Goal: Task Accomplishment & Management: Manage account settings

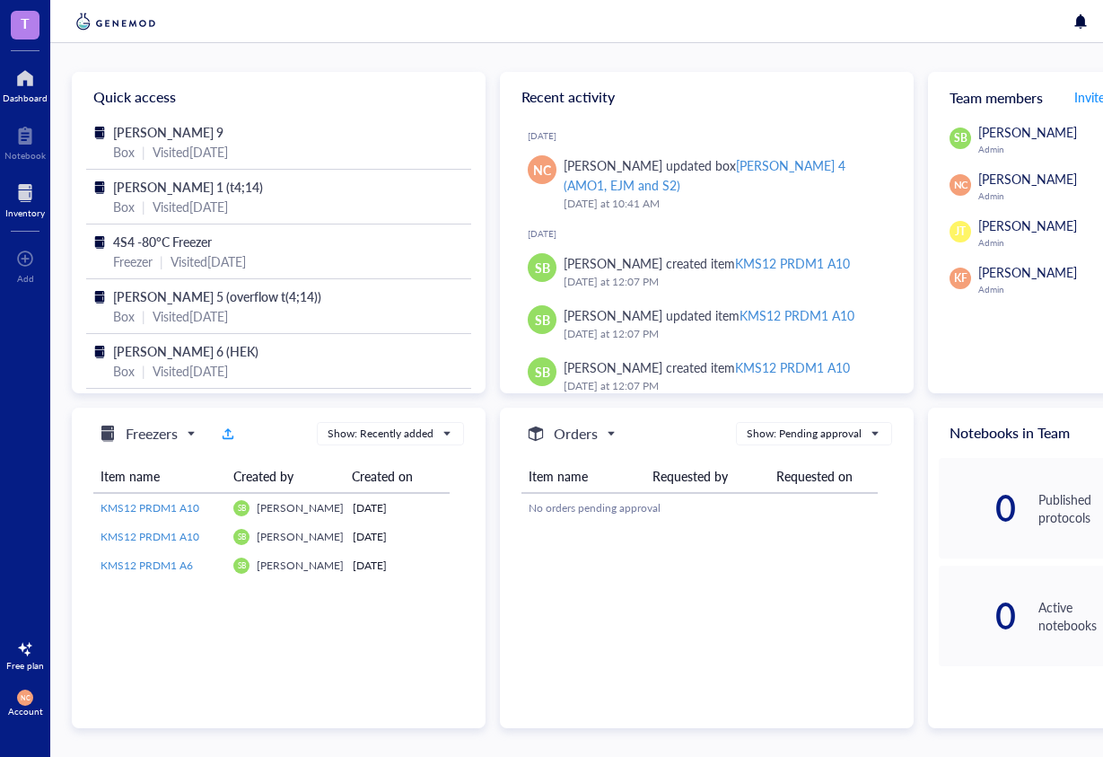
click at [18, 205] on div at bounding box center [25, 193] width 40 height 29
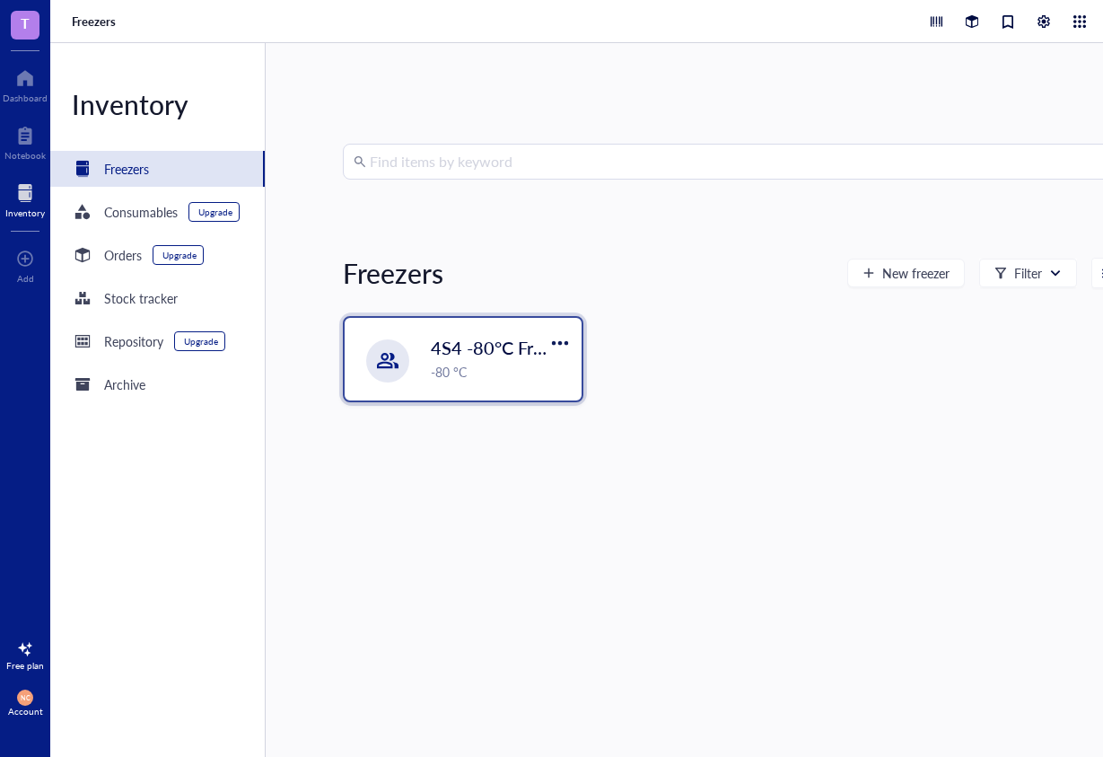
click at [424, 358] on div "4S4 -80°C Freezer -80 °C" at bounding box center [463, 359] width 237 height 83
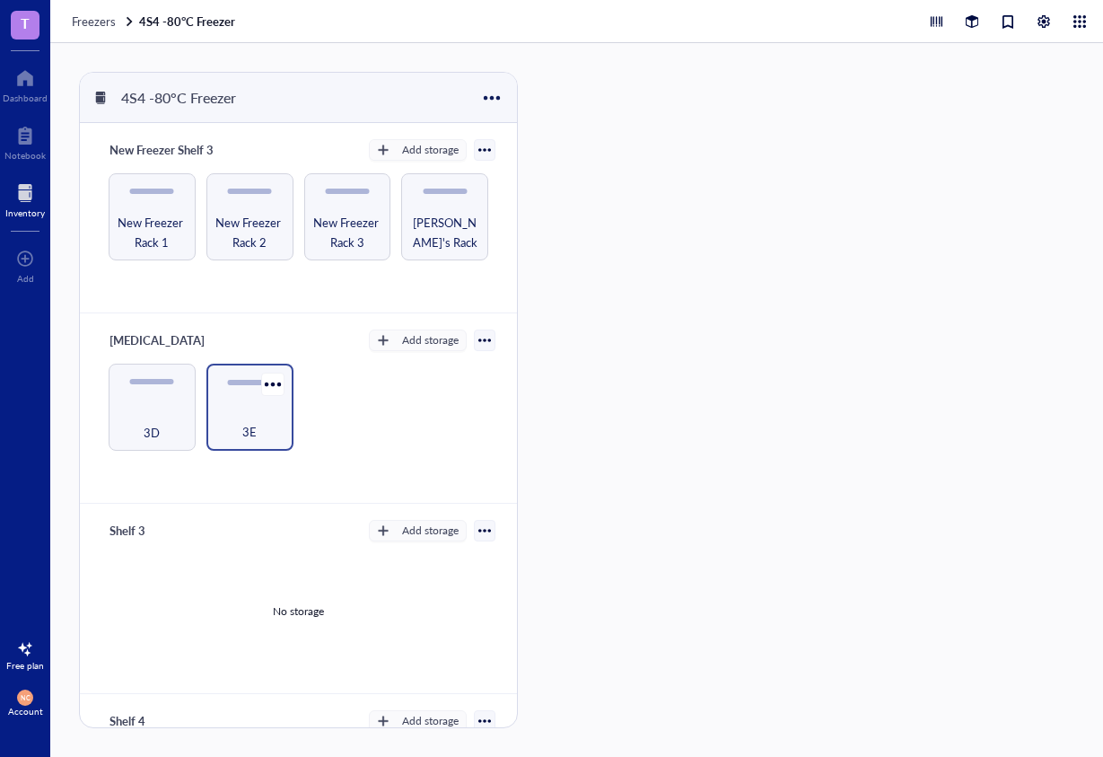
click at [234, 404] on div "3E" at bounding box center [249, 422] width 69 height 40
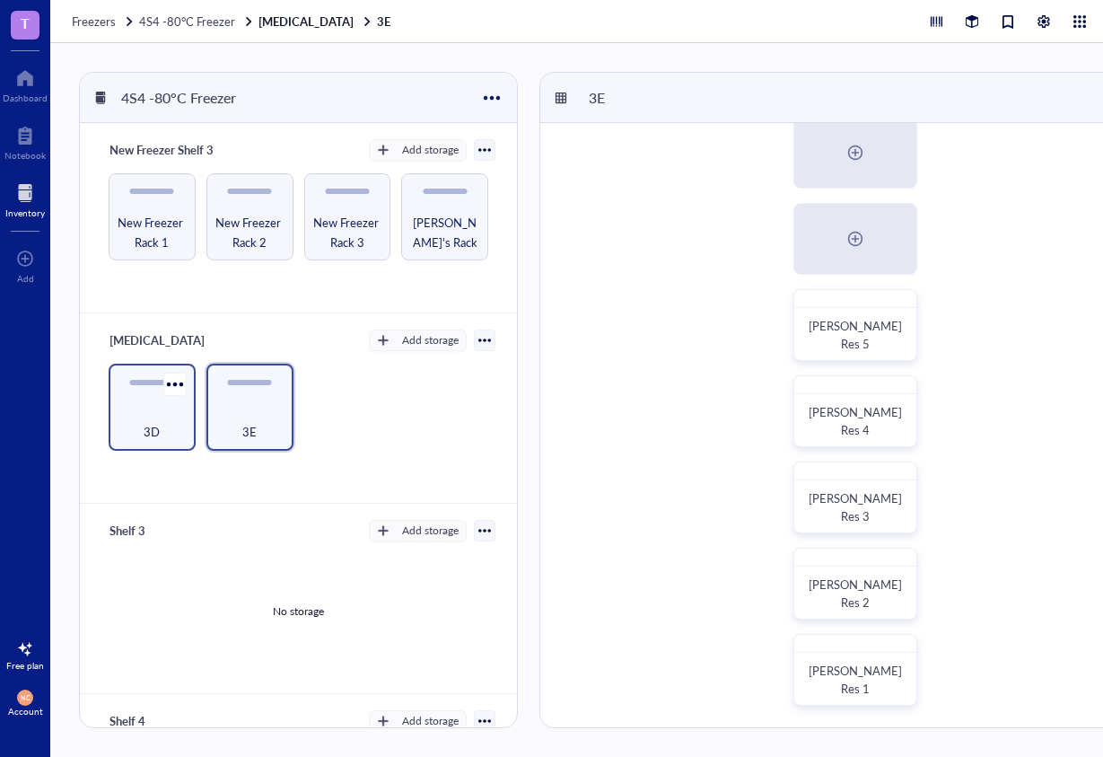
scroll to position [545, 0]
click at [145, 417] on div "3D" at bounding box center [152, 422] width 69 height 40
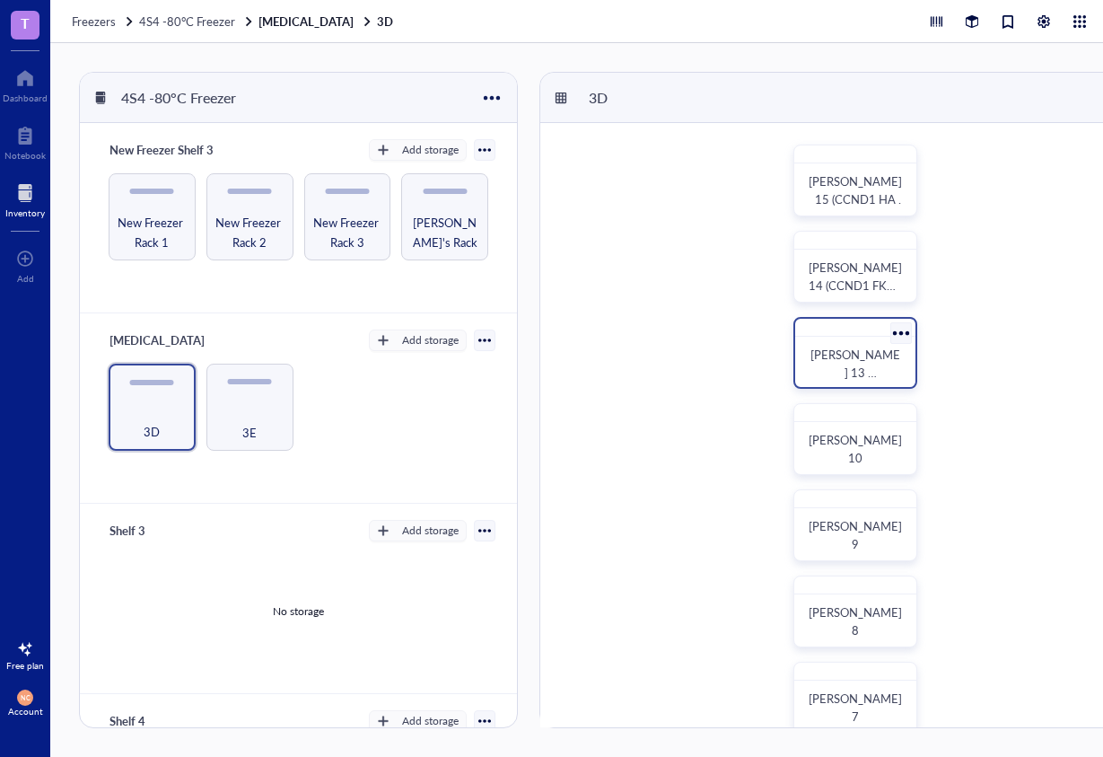
click at [898, 333] on div at bounding box center [901, 333] width 26 height 26
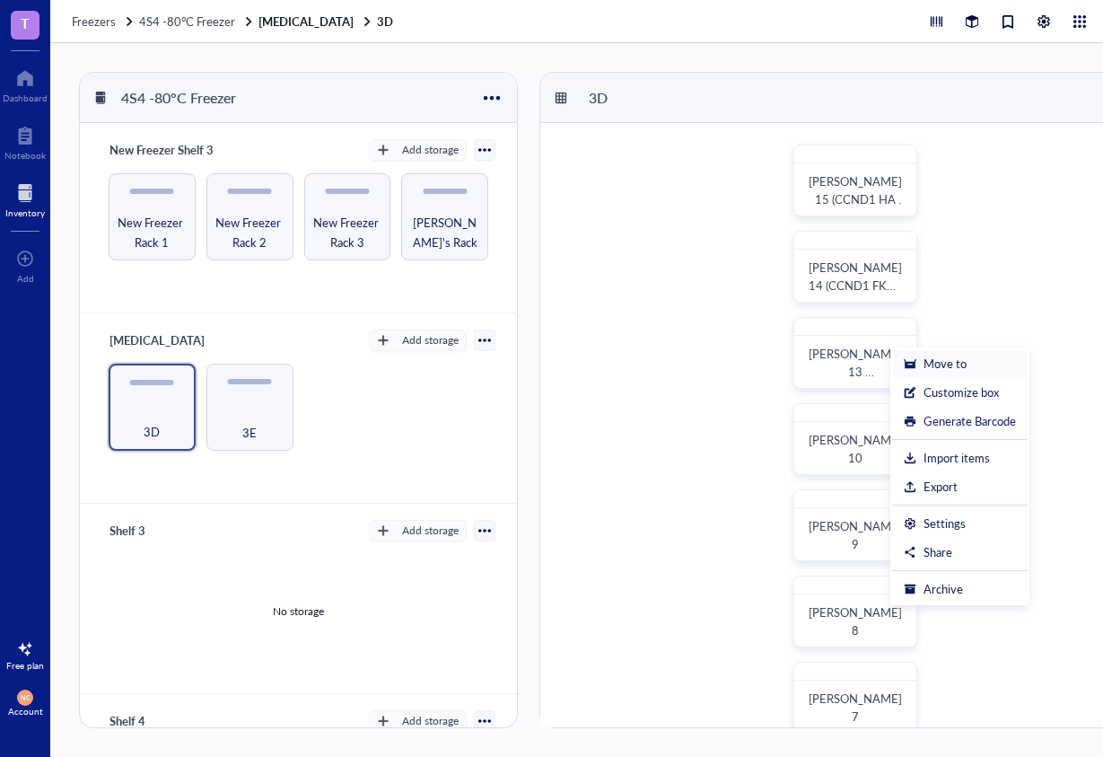
click at [940, 369] on div "Move to" at bounding box center [945, 364] width 43 height 16
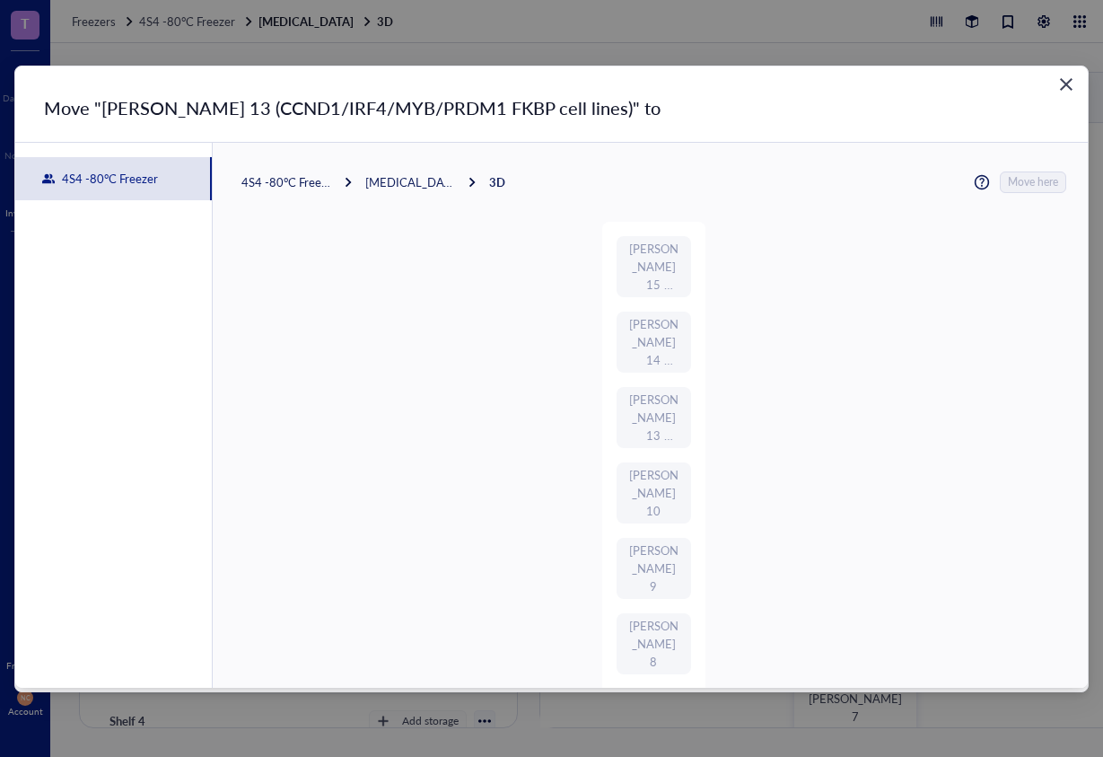
click at [422, 180] on div "[MEDICAL_DATA]" at bounding box center [410, 182] width 90 height 16
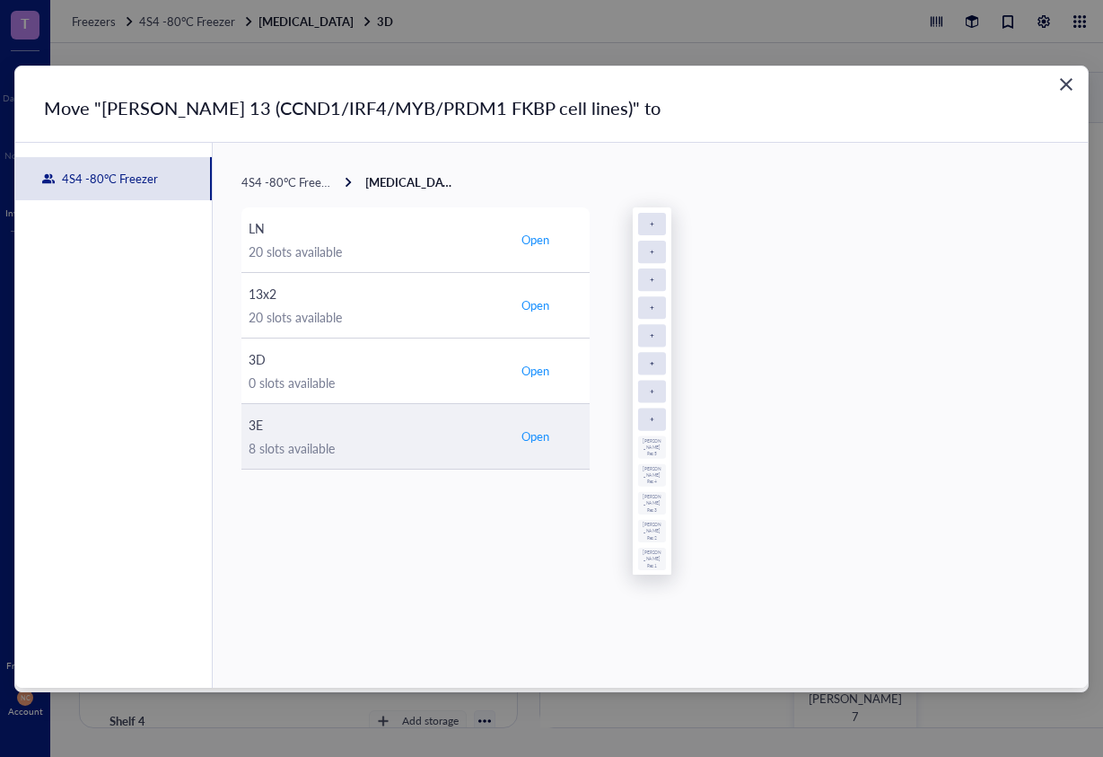
click at [312, 425] on div "3E" at bounding box center [376, 425] width 255 height 20
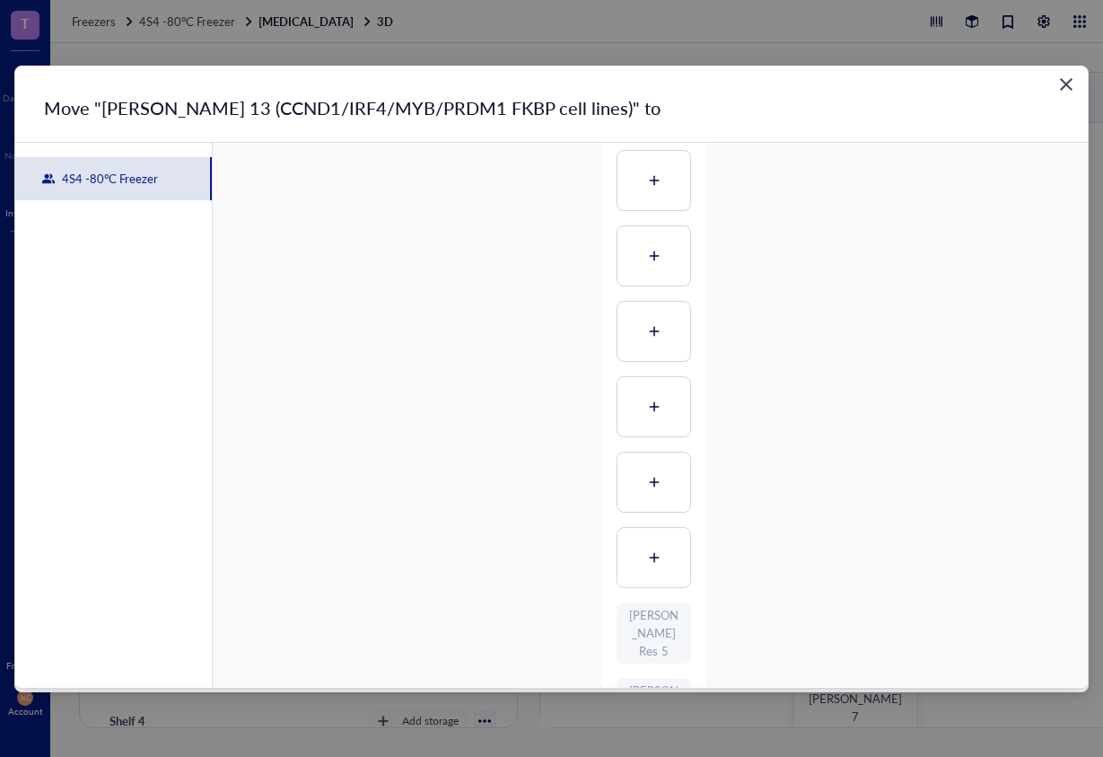
scroll to position [479, 0]
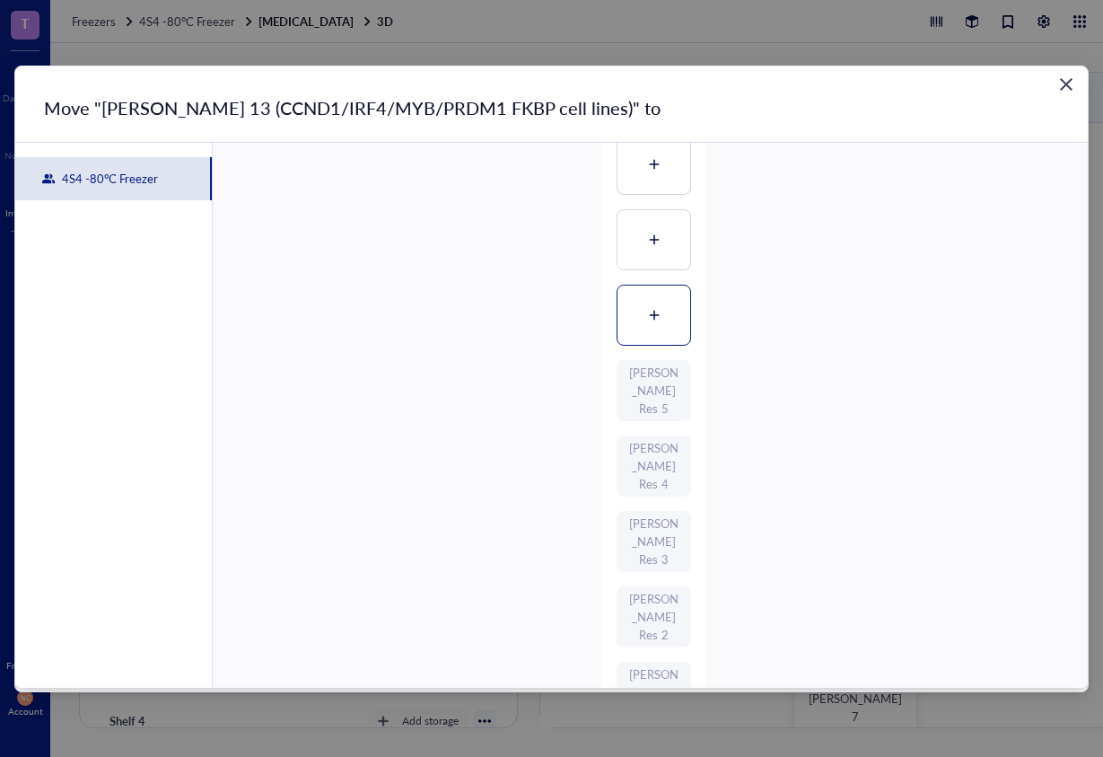
click at [651, 321] on div at bounding box center [654, 315] width 73 height 59
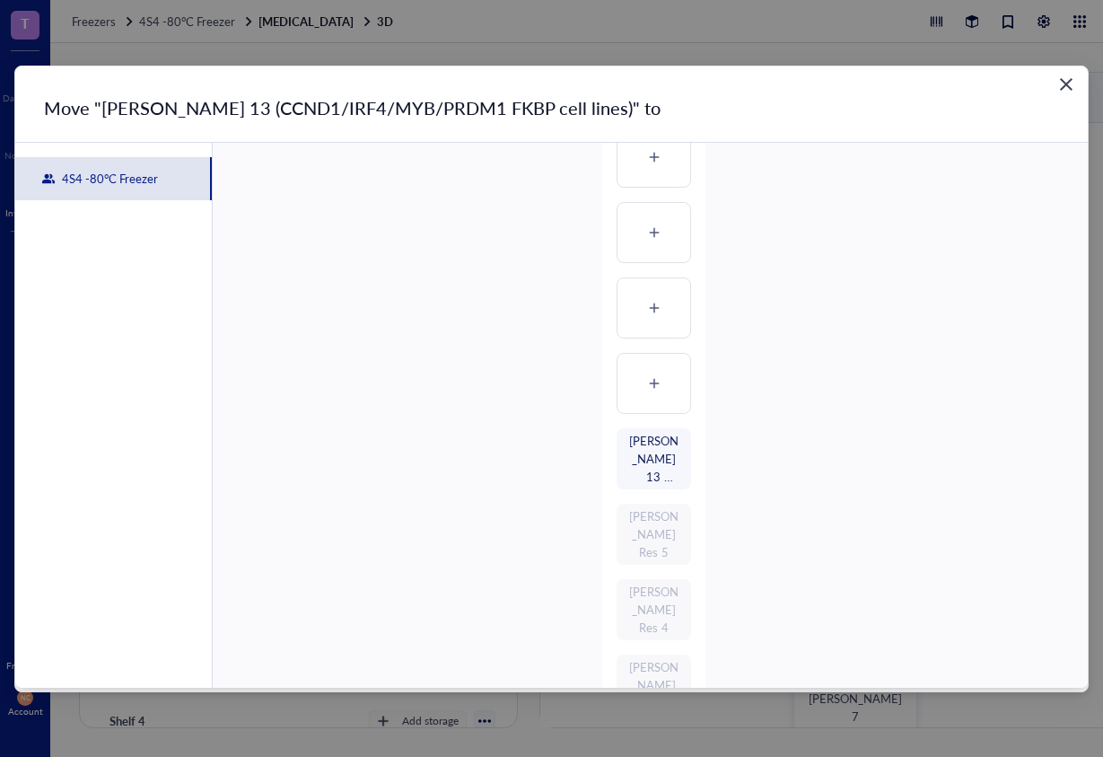
click at [1060, 82] on icon "Close" at bounding box center [1067, 83] width 17 height 17
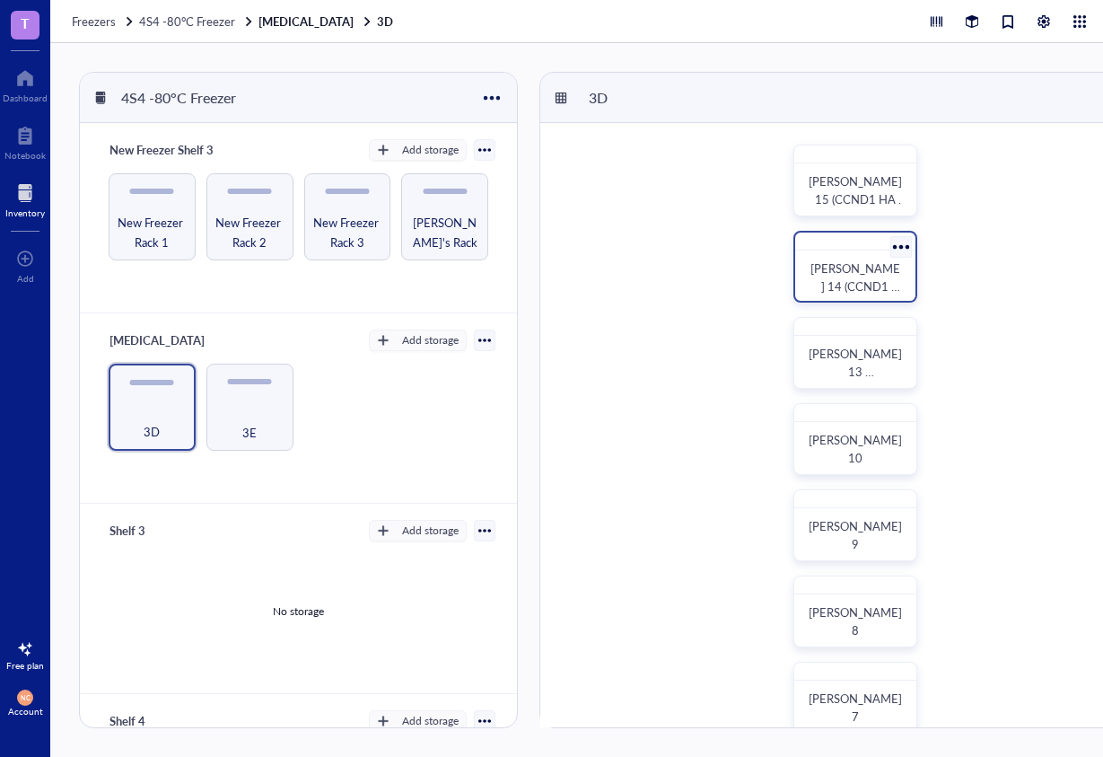
click at [909, 249] on div at bounding box center [901, 246] width 26 height 26
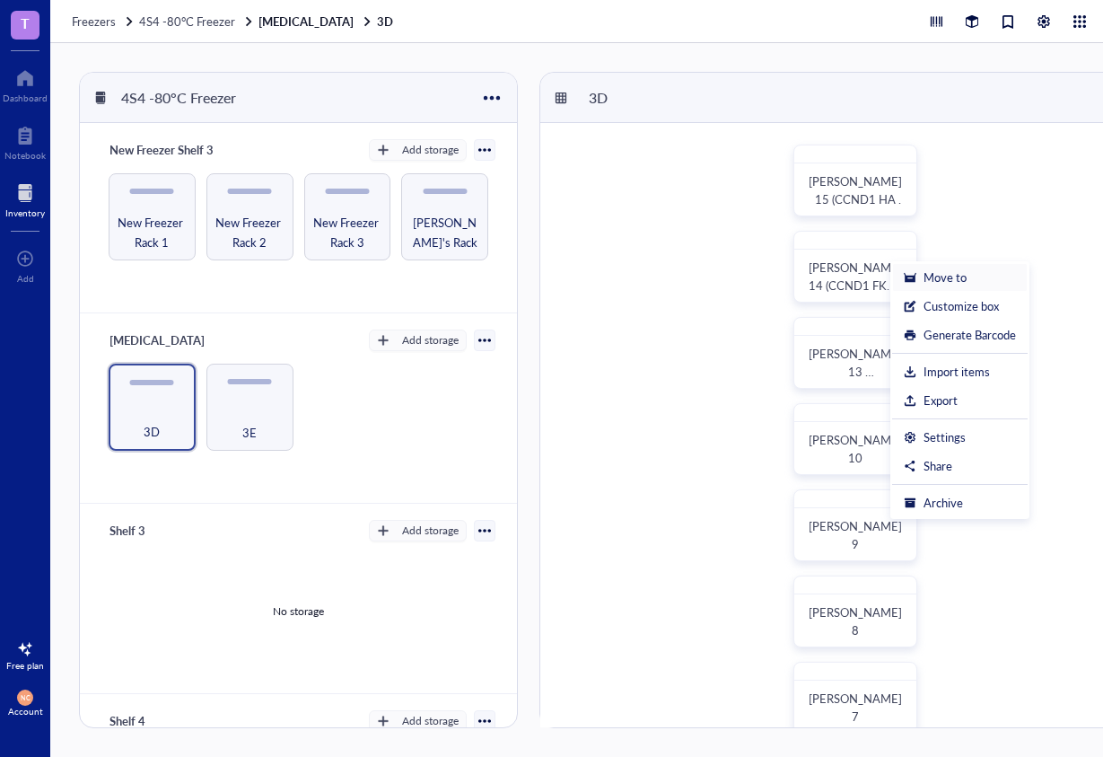
click at [923, 277] on div "Move to" at bounding box center [960, 277] width 112 height 16
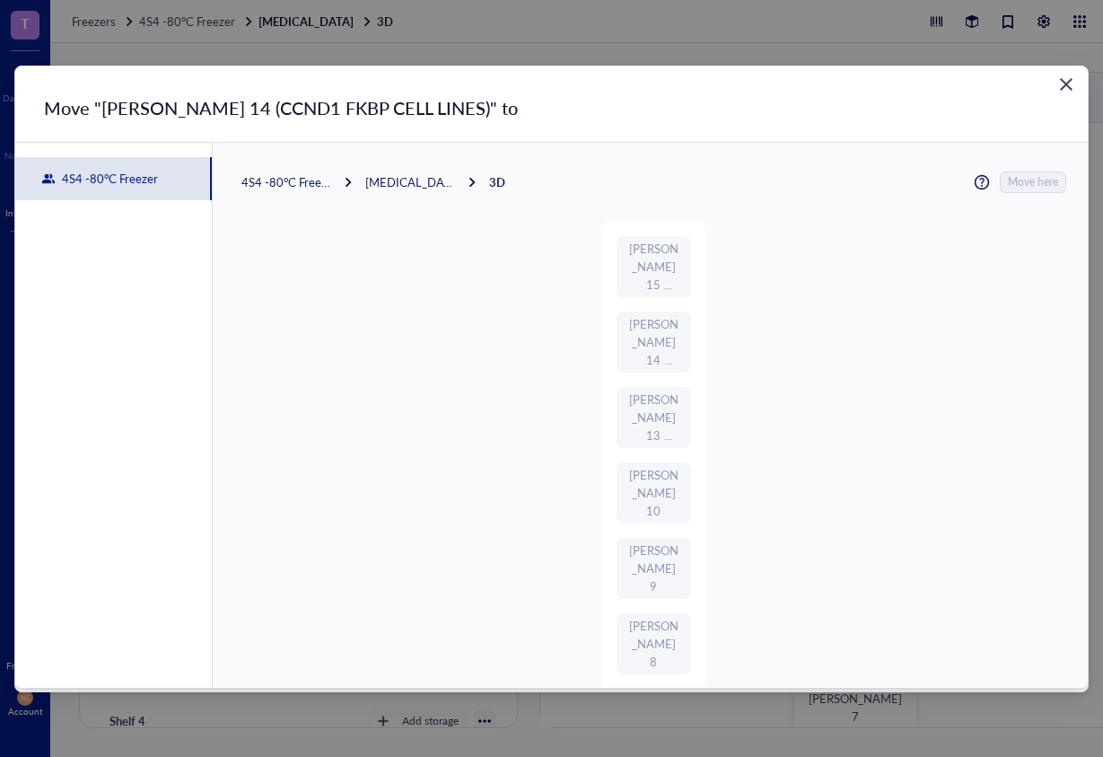
click at [416, 178] on div "[MEDICAL_DATA]" at bounding box center [410, 182] width 90 height 16
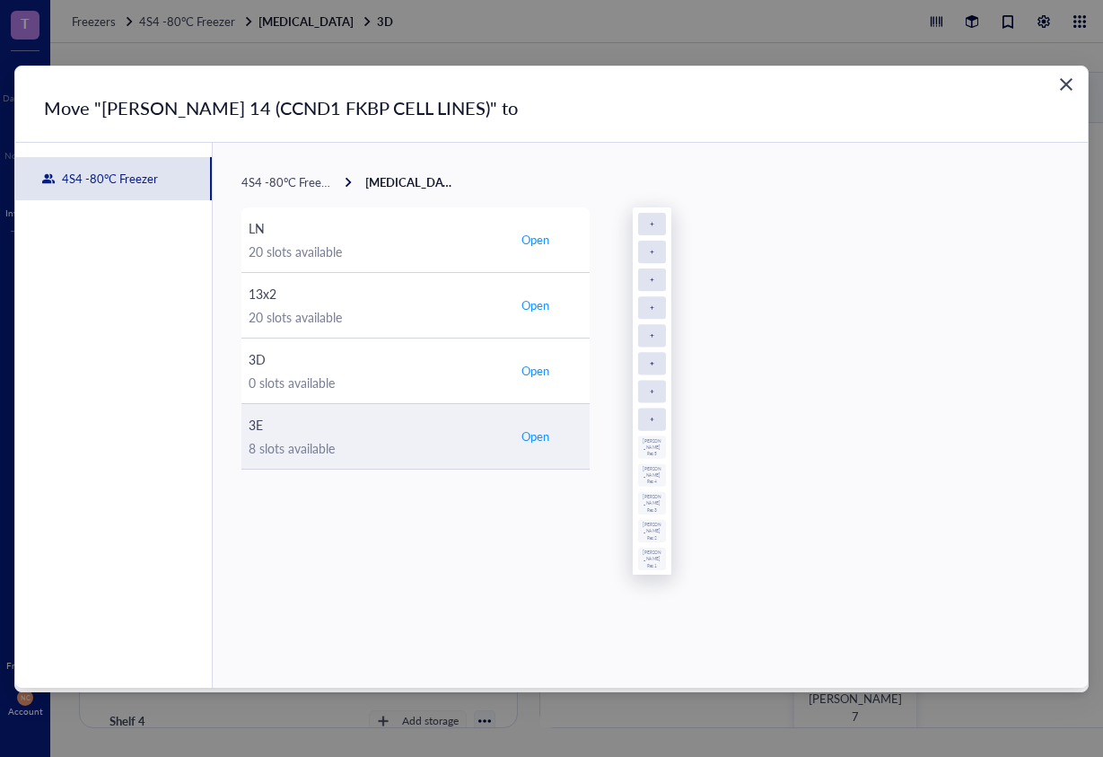
click at [542, 434] on span "Open" at bounding box center [536, 436] width 28 height 16
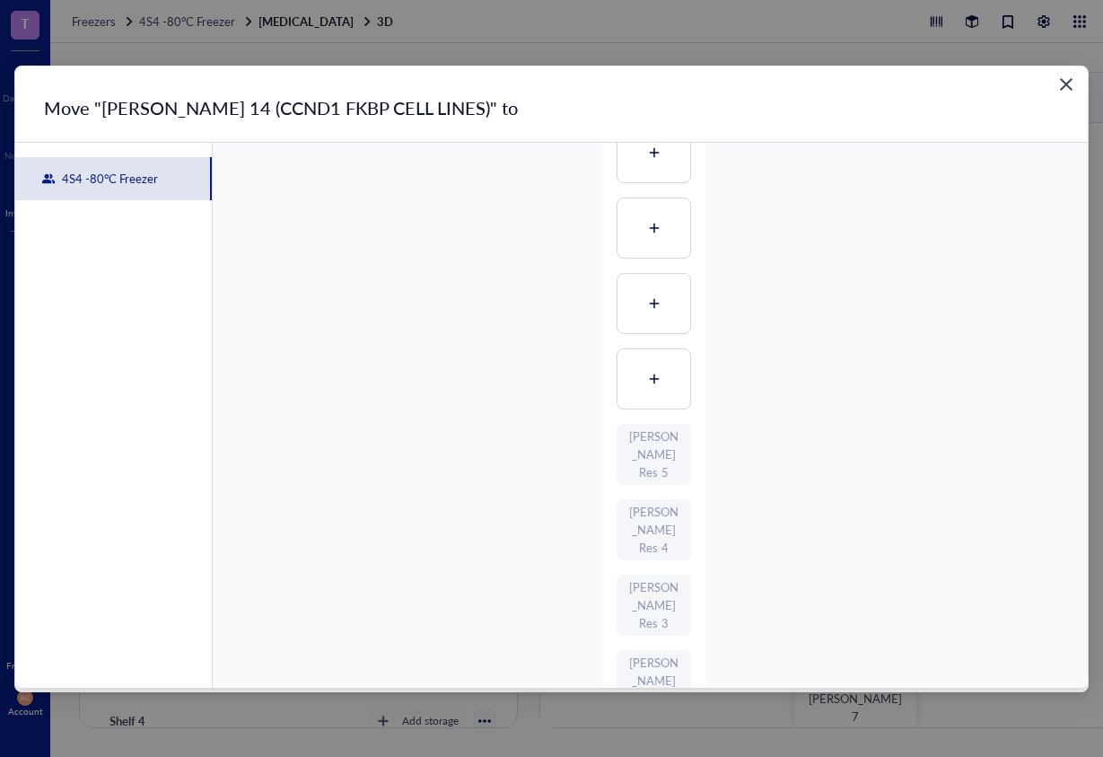
scroll to position [398, 0]
click at [652, 320] on icon at bounding box center [654, 321] width 13 height 13
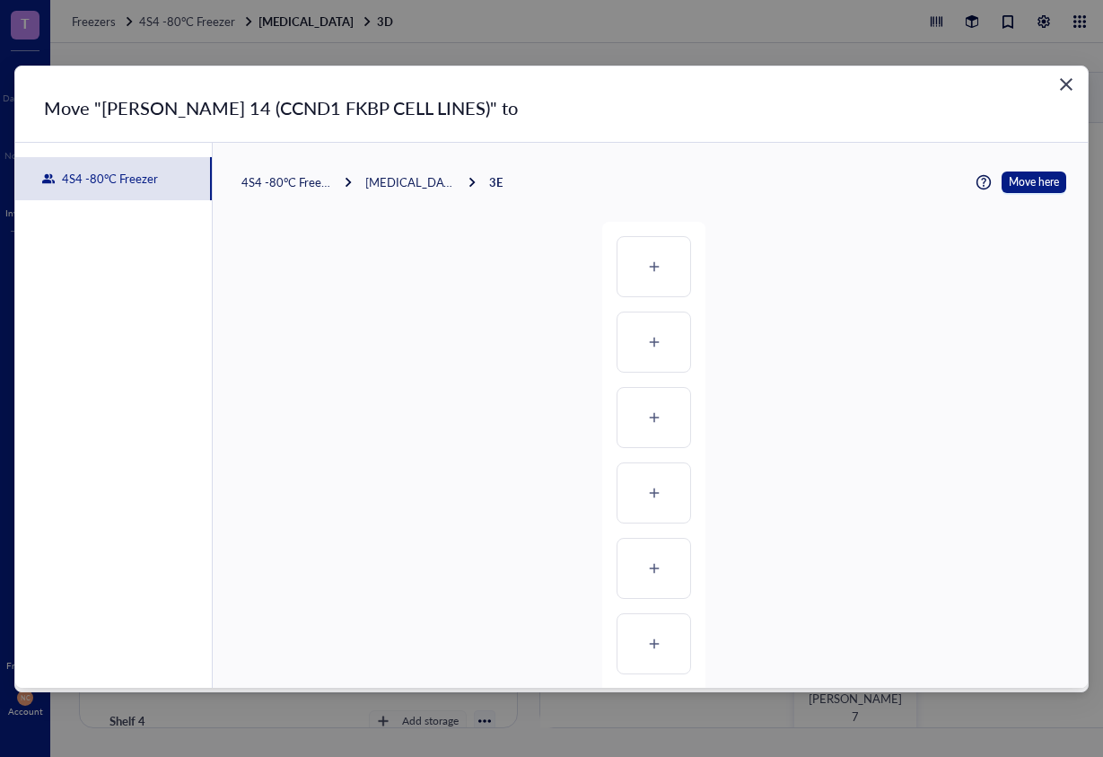
scroll to position [0, 0]
click at [1026, 183] on span "Move here" at bounding box center [1034, 182] width 50 height 22
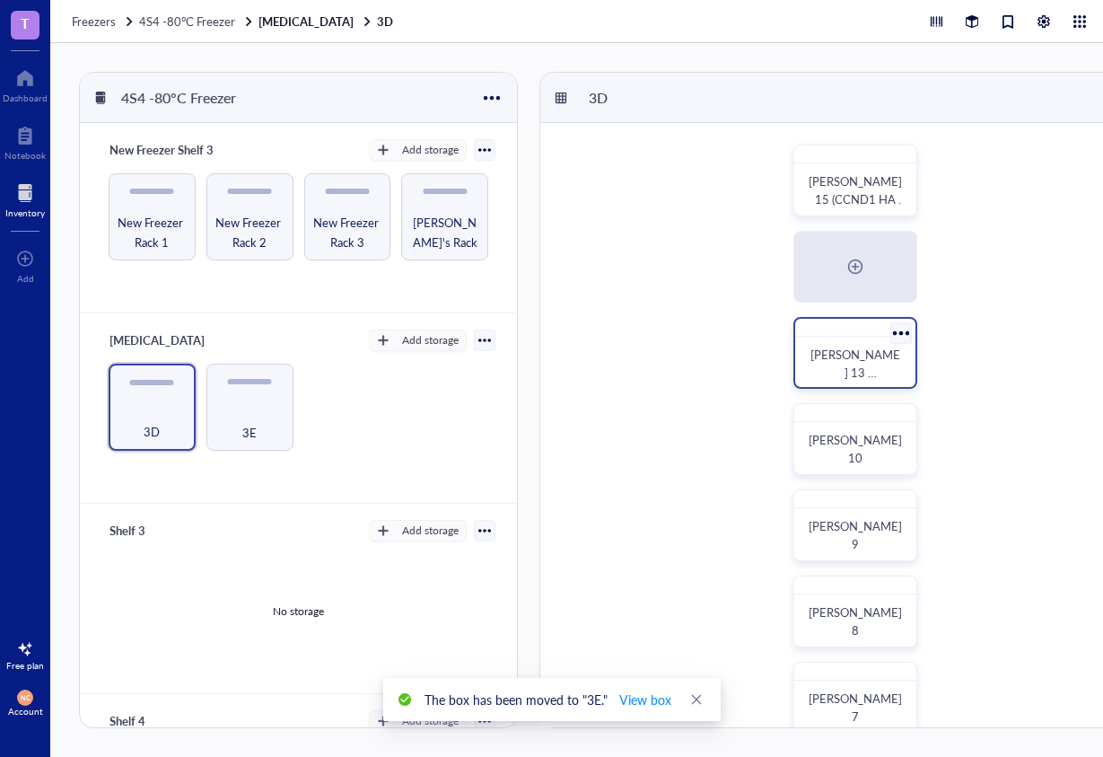
click at [898, 332] on div at bounding box center [901, 333] width 26 height 26
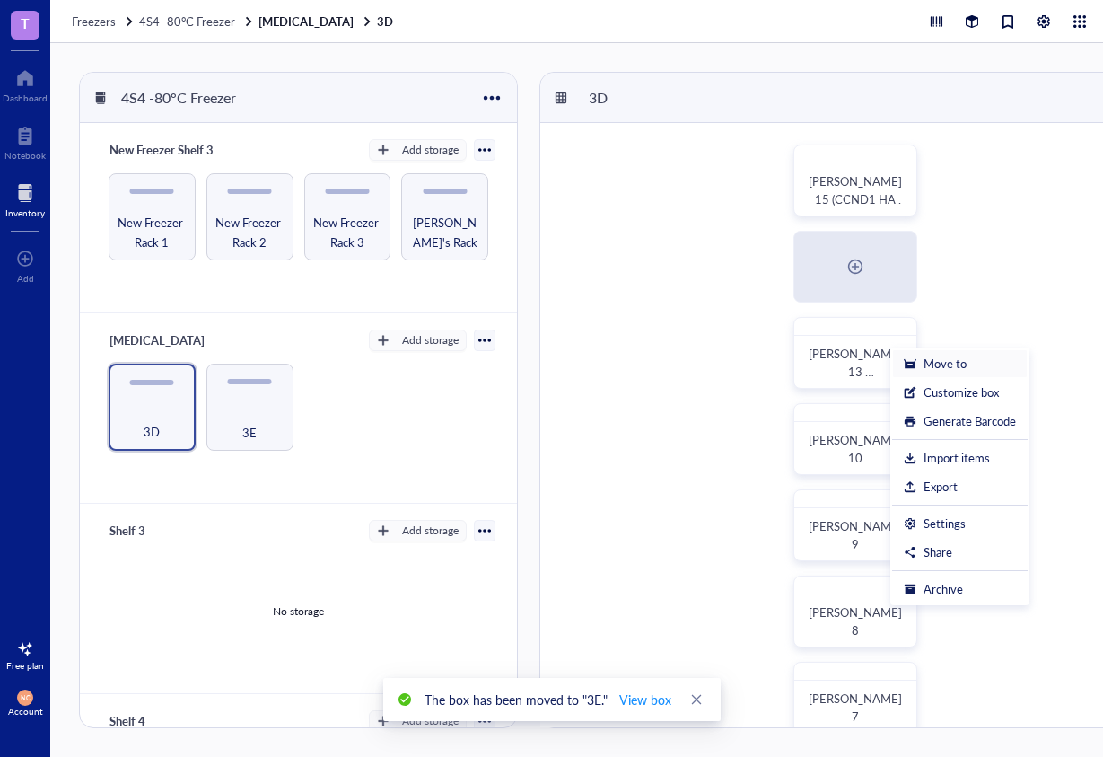
click at [942, 360] on div "Move to" at bounding box center [945, 364] width 43 height 16
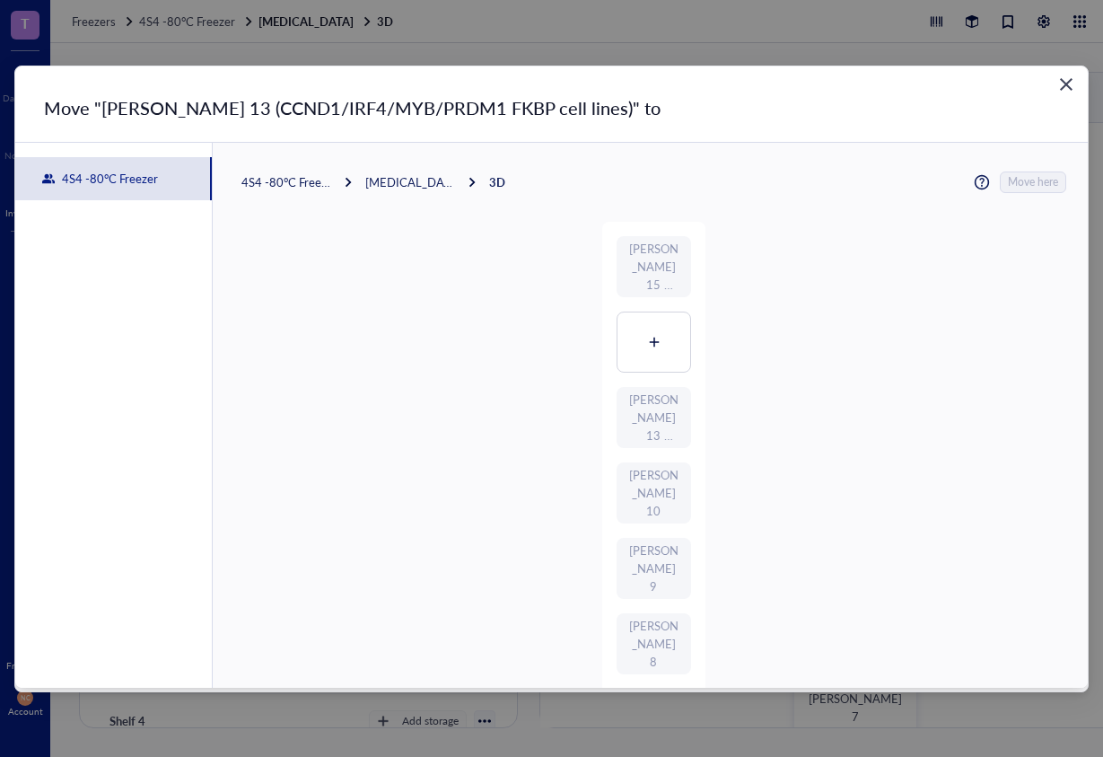
click at [416, 184] on div "[MEDICAL_DATA]" at bounding box center [410, 182] width 90 height 16
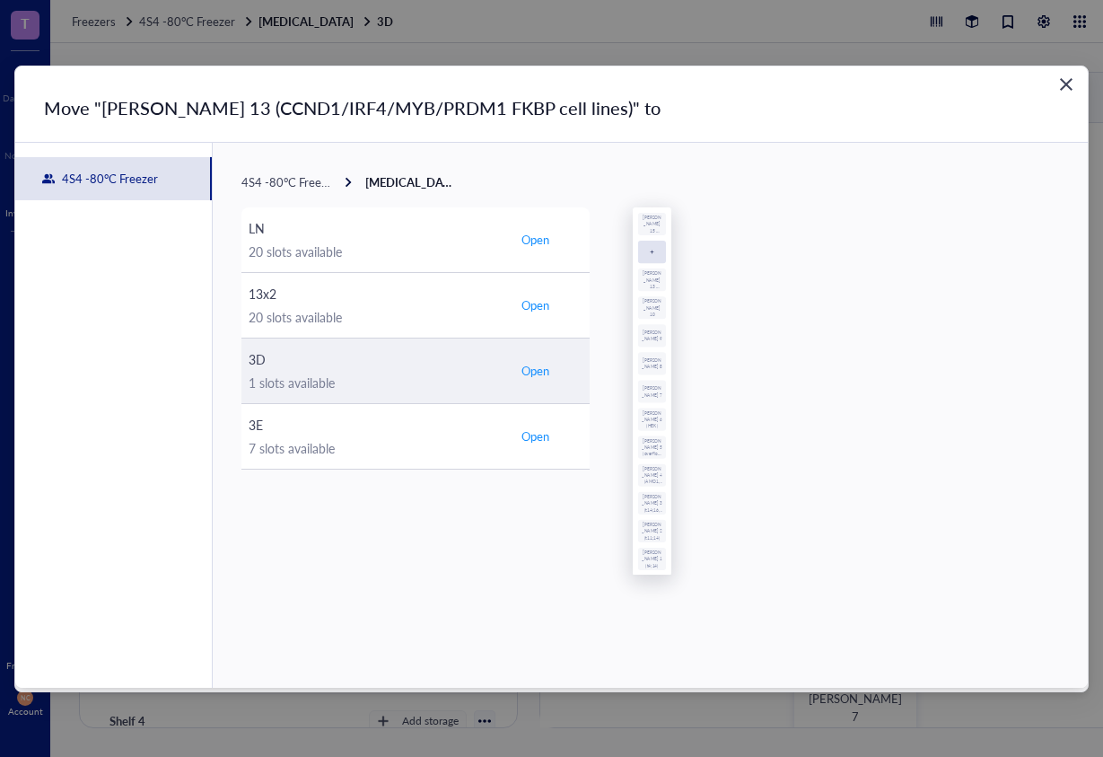
click at [542, 372] on span "Open" at bounding box center [536, 371] width 28 height 16
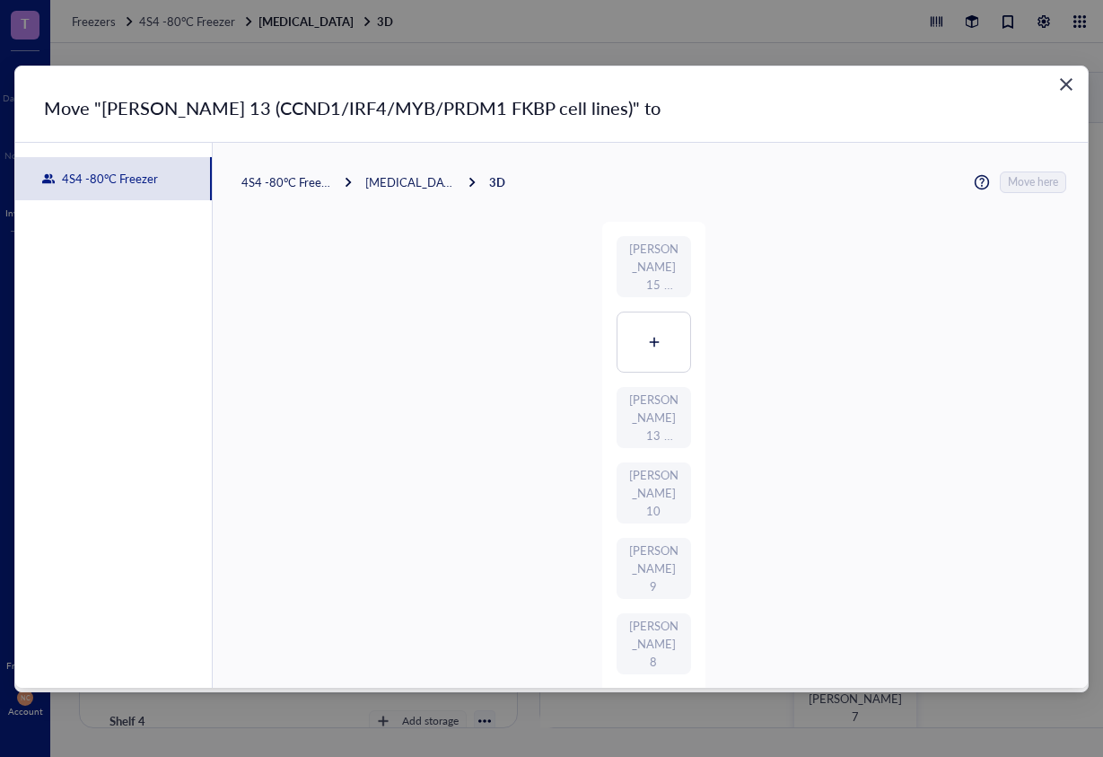
click at [413, 182] on div "[MEDICAL_DATA]" at bounding box center [410, 182] width 90 height 16
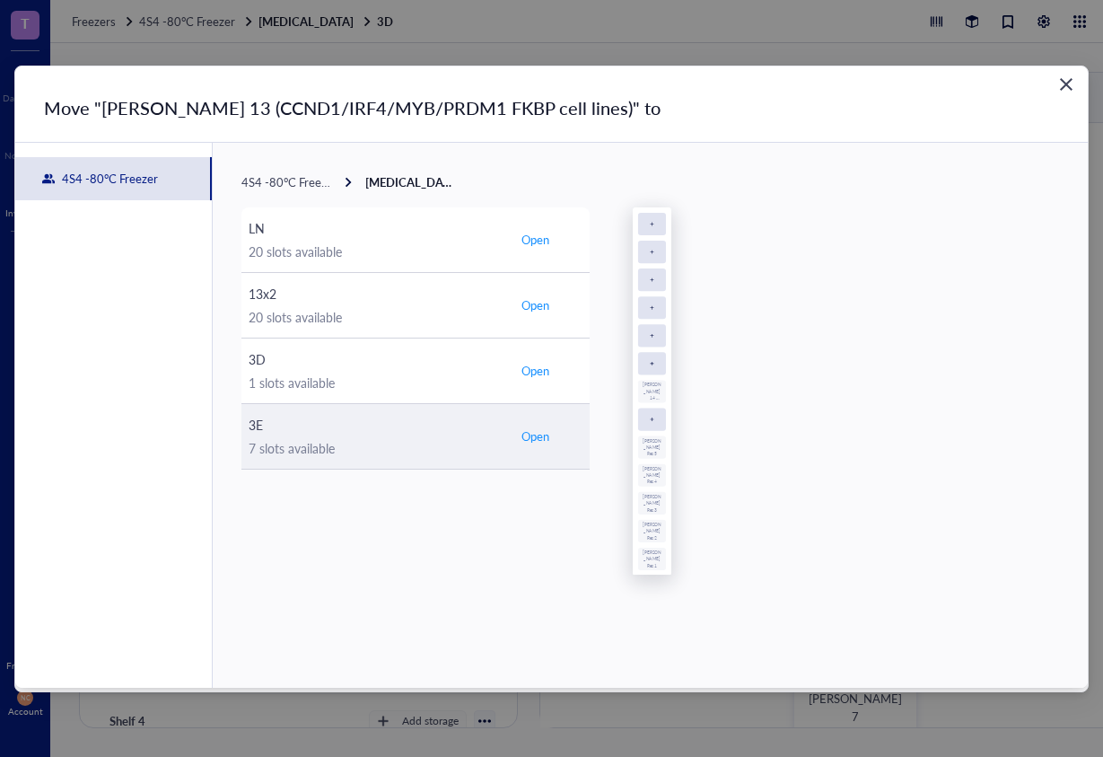
click at [539, 438] on span "Open" at bounding box center [536, 436] width 28 height 16
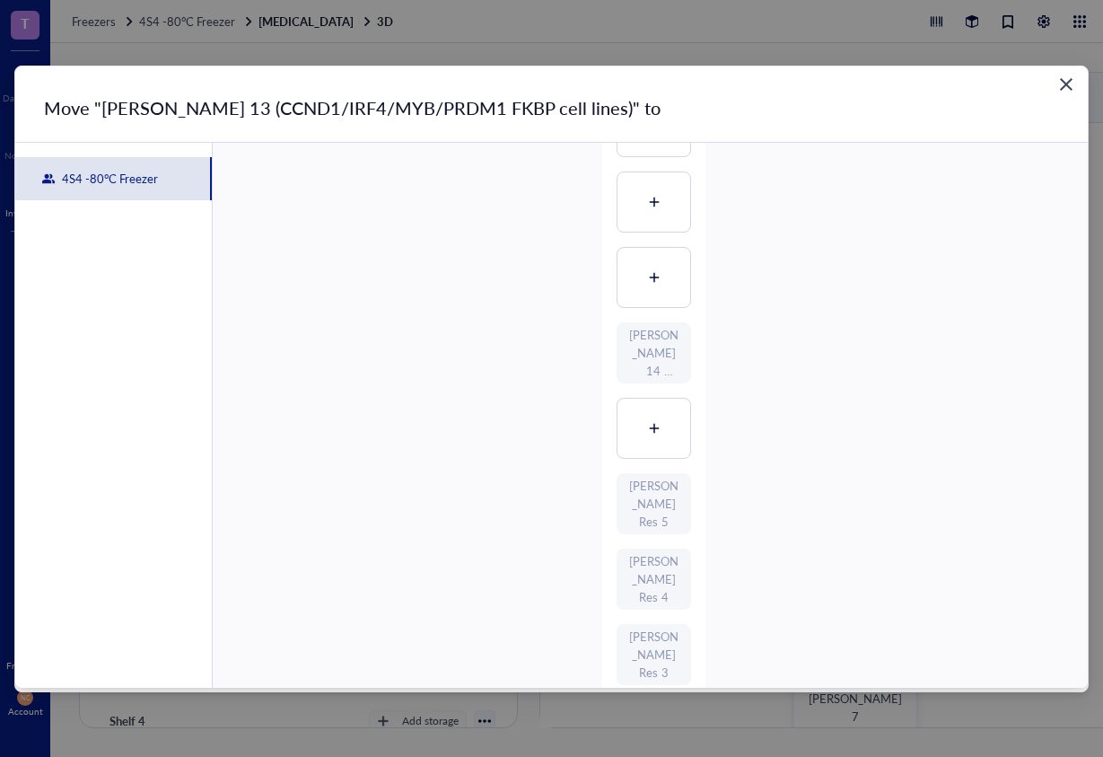
scroll to position [392, 0]
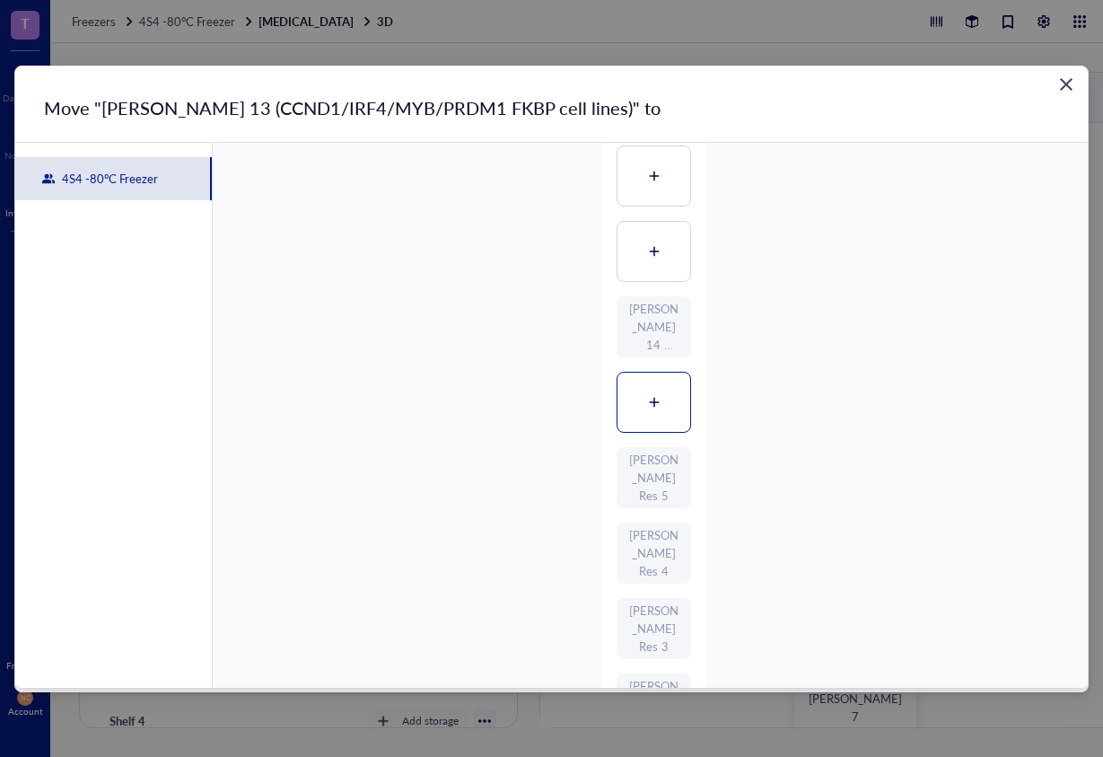
drag, startPoint x: 649, startPoint y: 404, endPoint x: 672, endPoint y: 401, distance: 23.5
click at [650, 404] on icon at bounding box center [654, 402] width 13 height 13
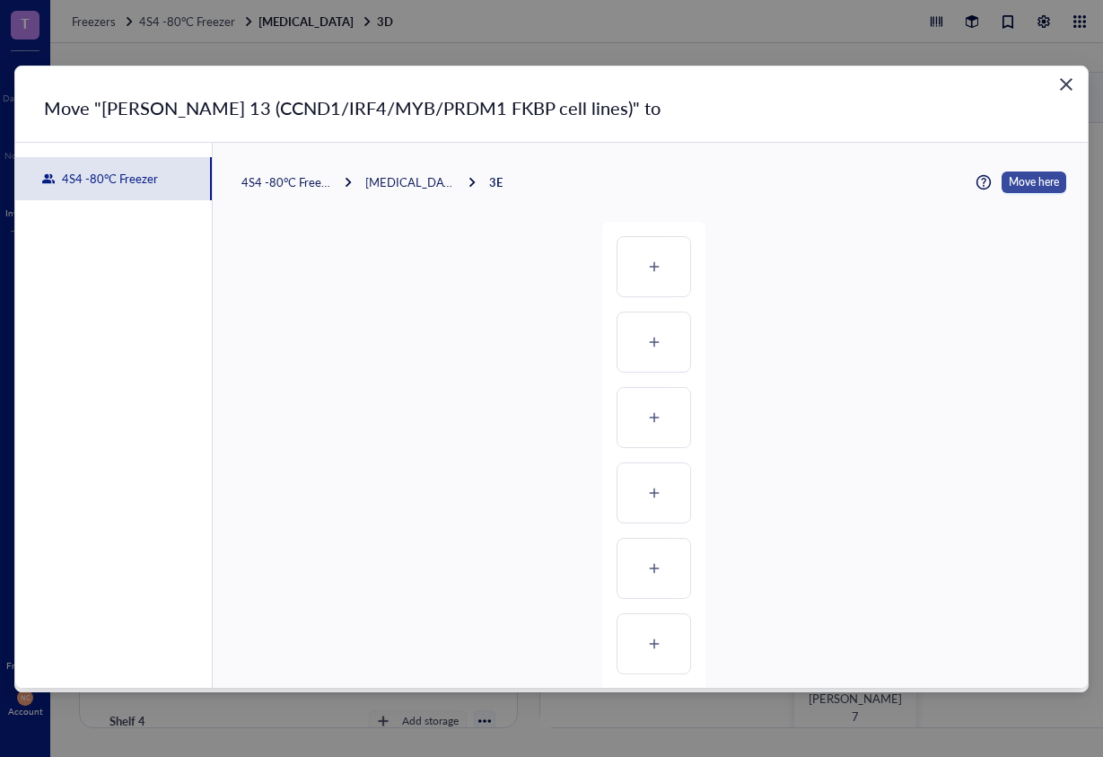
scroll to position [0, 0]
click at [1025, 184] on span "Move here" at bounding box center [1034, 182] width 50 height 22
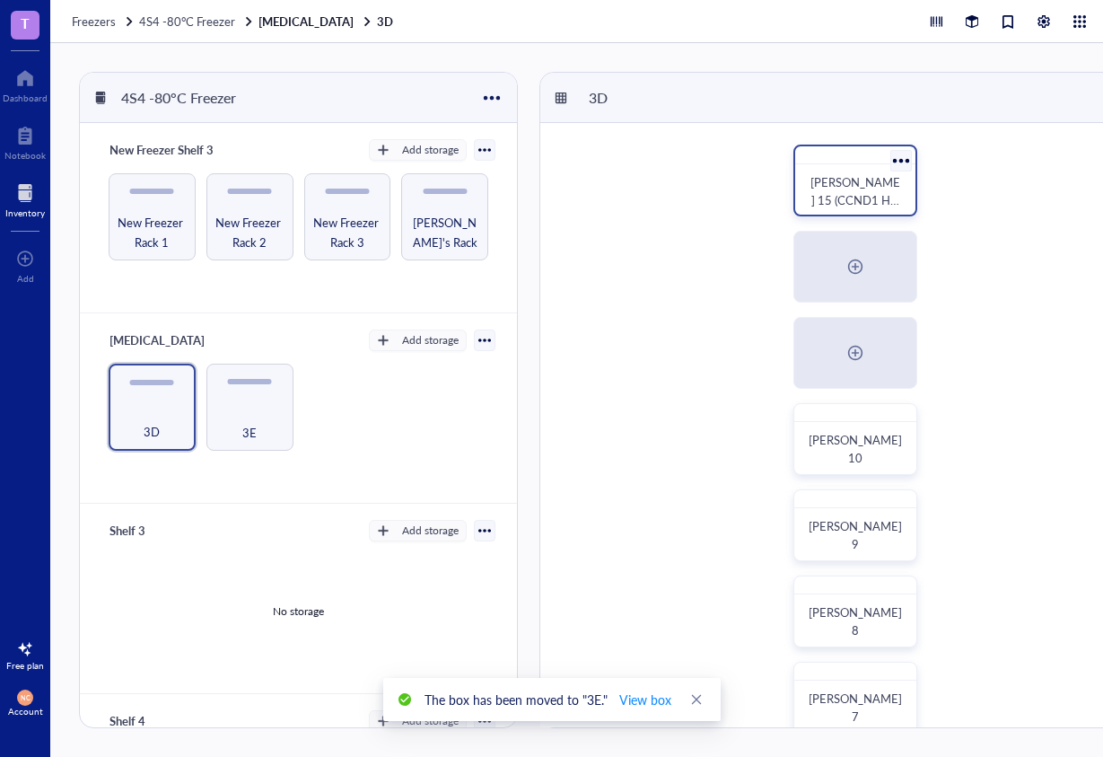
click at [901, 163] on div at bounding box center [901, 160] width 26 height 26
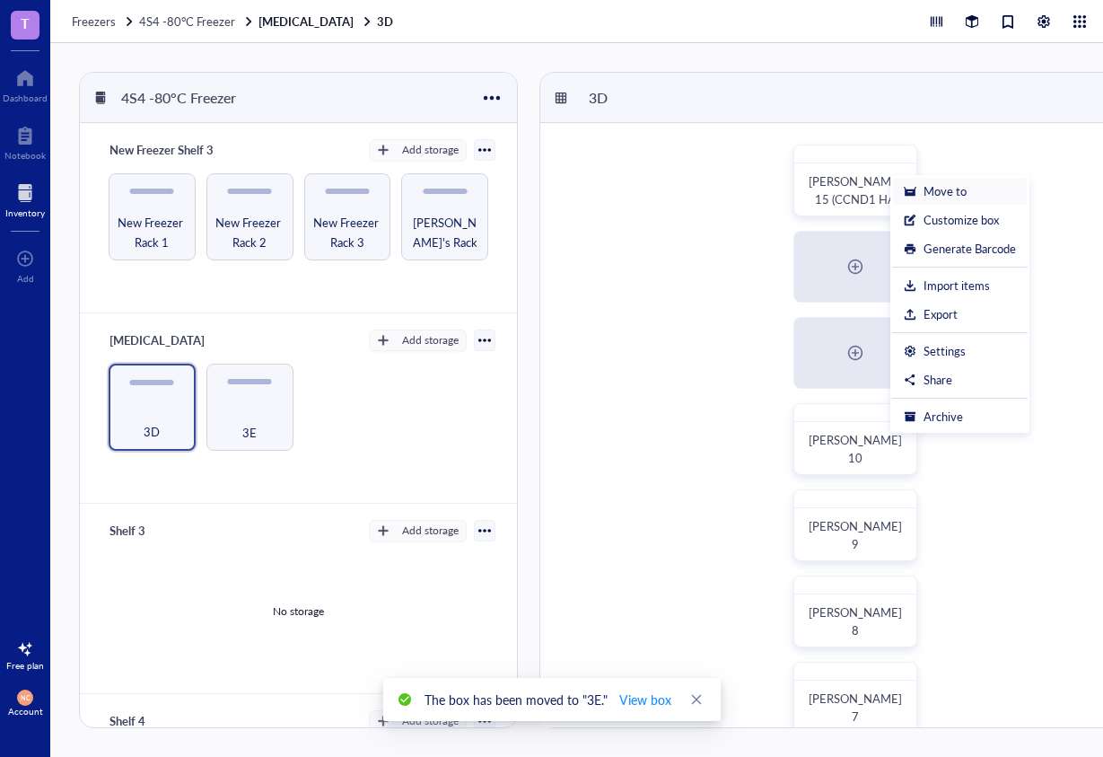
click at [961, 189] on div "Move to" at bounding box center [945, 191] width 43 height 16
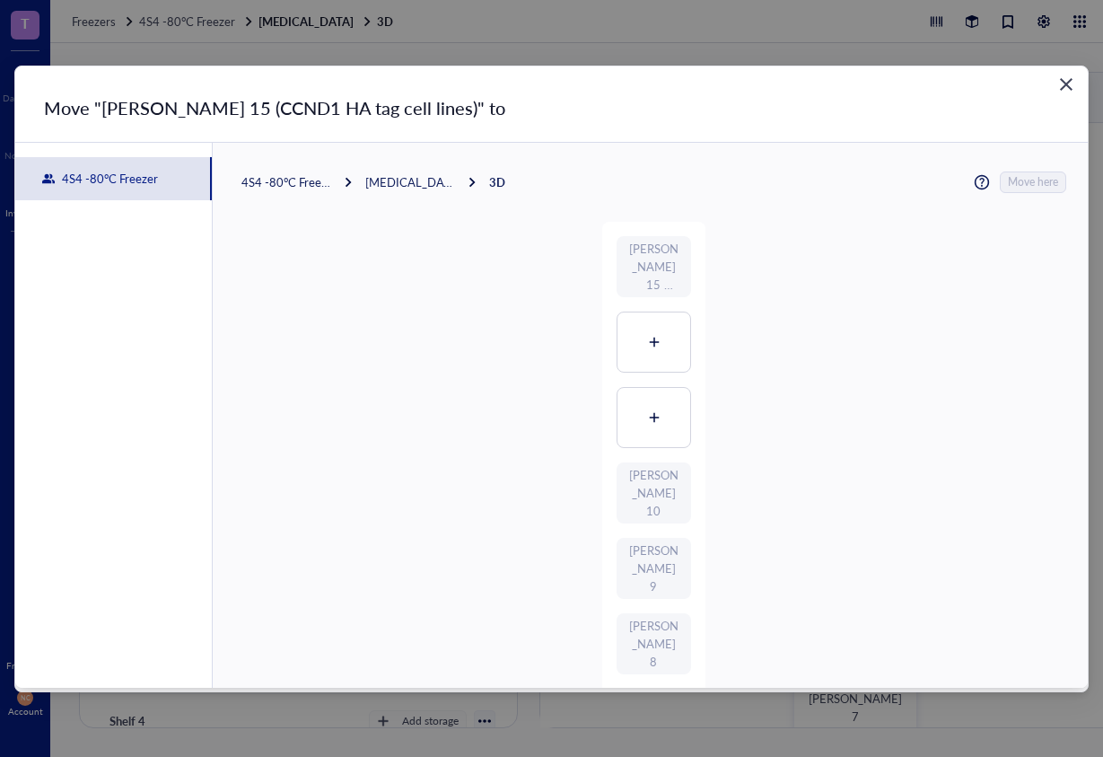
click at [400, 181] on div "[MEDICAL_DATA]" at bounding box center [410, 182] width 90 height 16
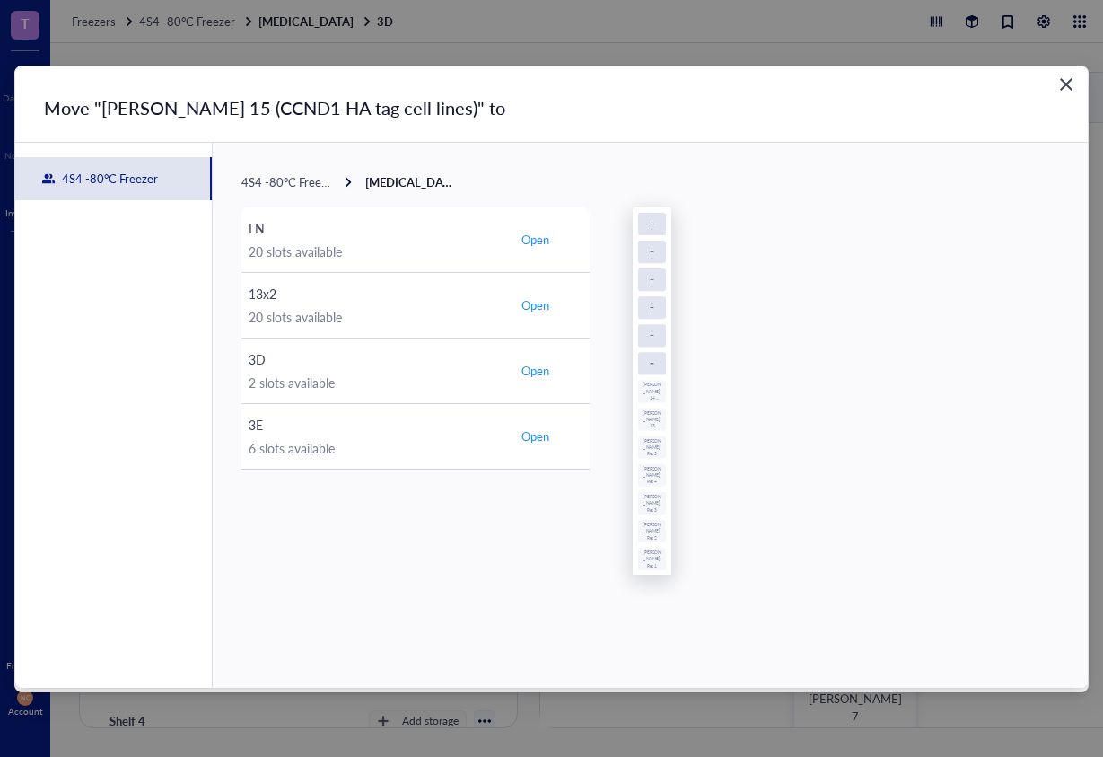
click at [651, 363] on div "[PERSON_NAME] 14 (CCND1 FKBP CELL LINES) [PERSON_NAME] 13 (CCND1/IRF4/MYB/PRDM1…" at bounding box center [1050, 745] width 835 height 1077
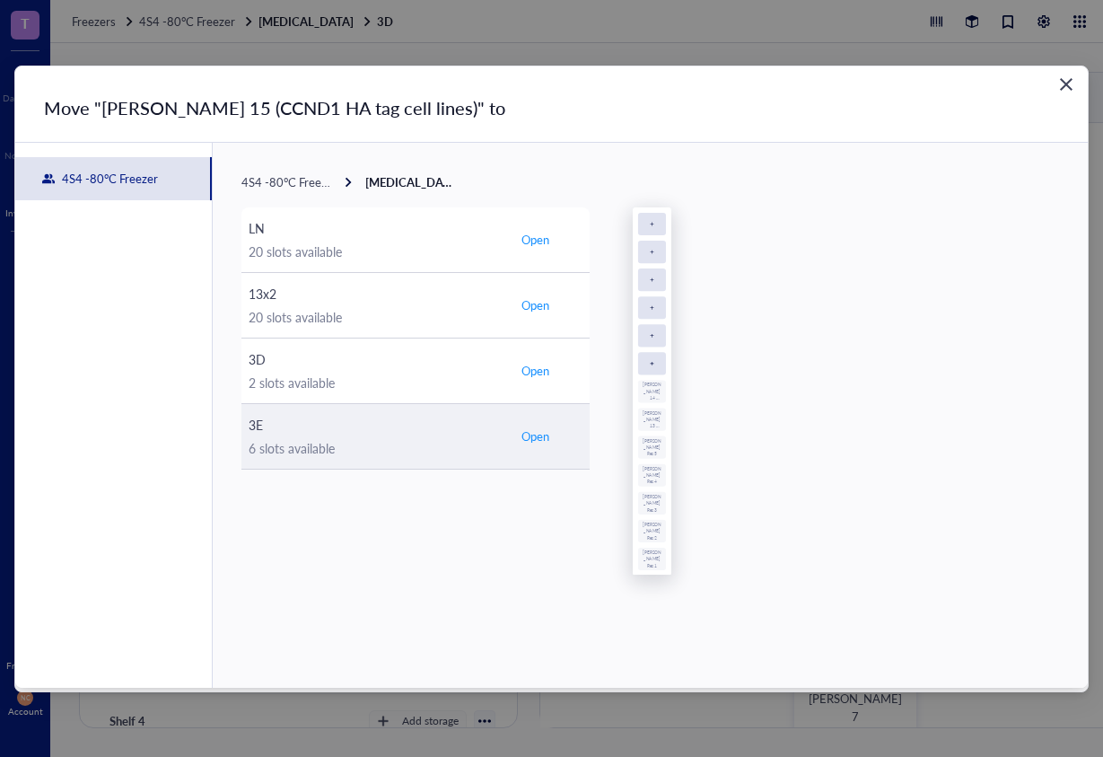
drag, startPoint x: 554, startPoint y: 435, endPoint x: 541, endPoint y: 436, distance: 12.6
click at [541, 436] on td "Open" at bounding box center [550, 436] width 79 height 66
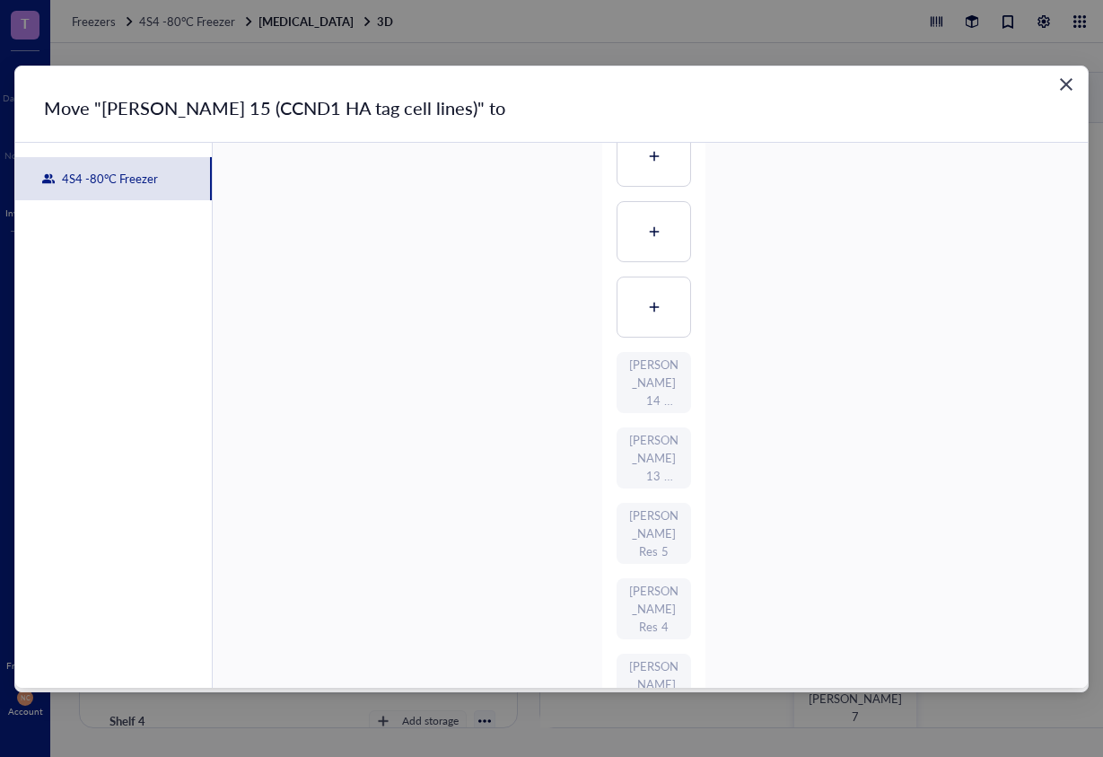
scroll to position [408, 0]
click at [651, 233] on icon at bounding box center [654, 236] width 10 height 10
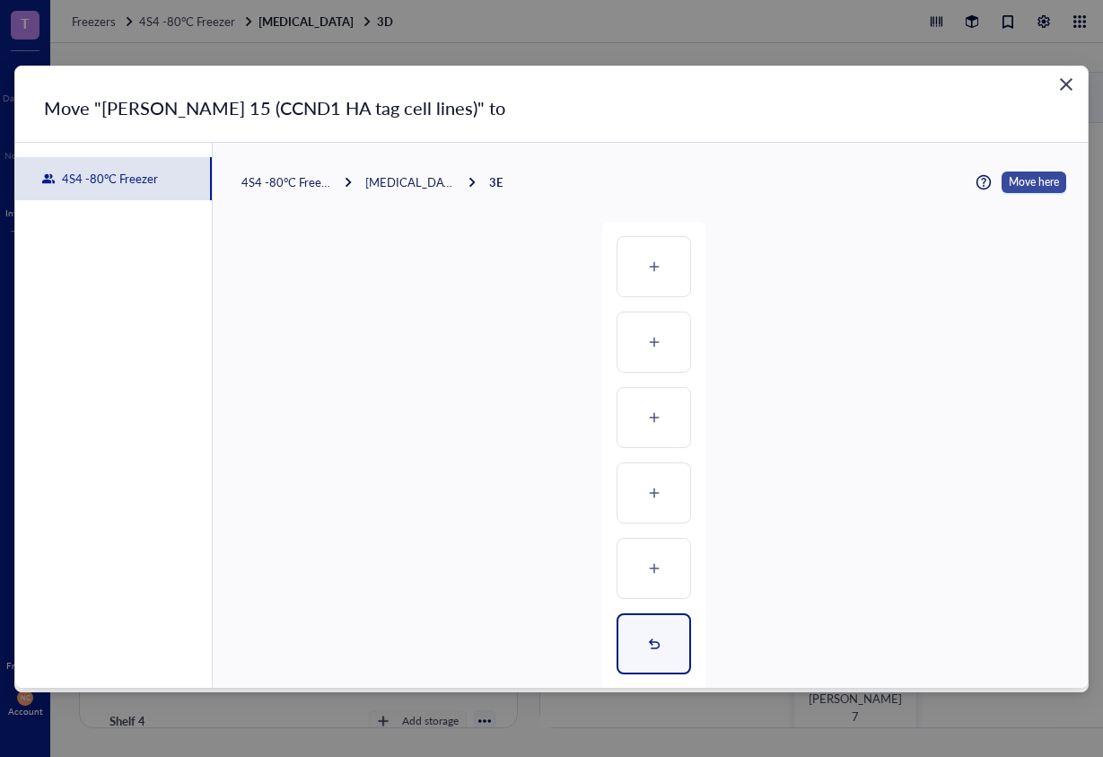
scroll to position [0, 0]
click at [1034, 173] on span "Move here" at bounding box center [1034, 182] width 50 height 22
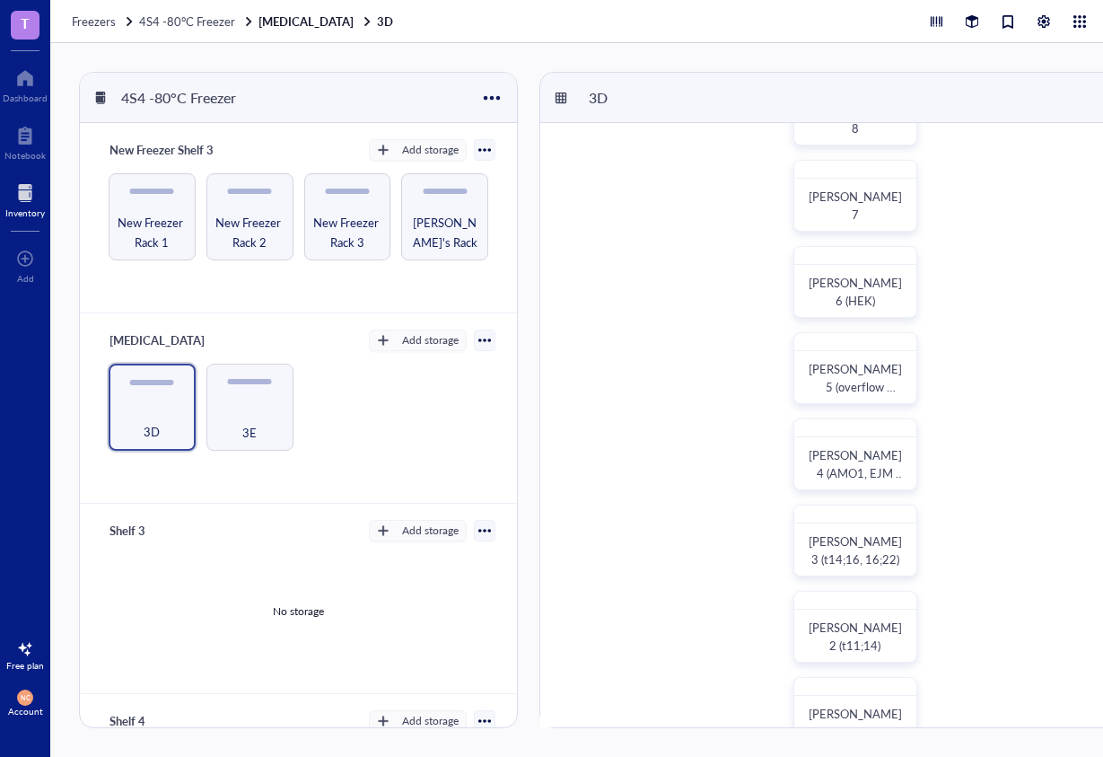
scroll to position [520, 0]
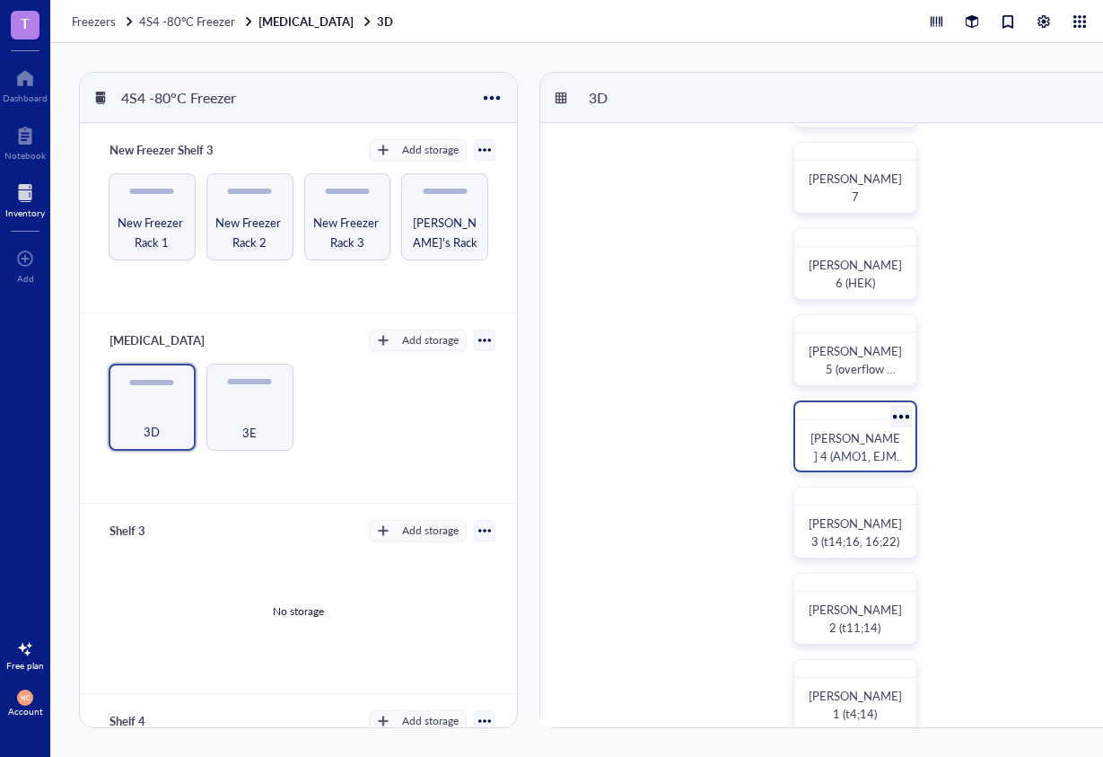
click at [855, 430] on span "[PERSON_NAME] 4 (AMO1, EJM and S2)" at bounding box center [858, 455] width 95 height 53
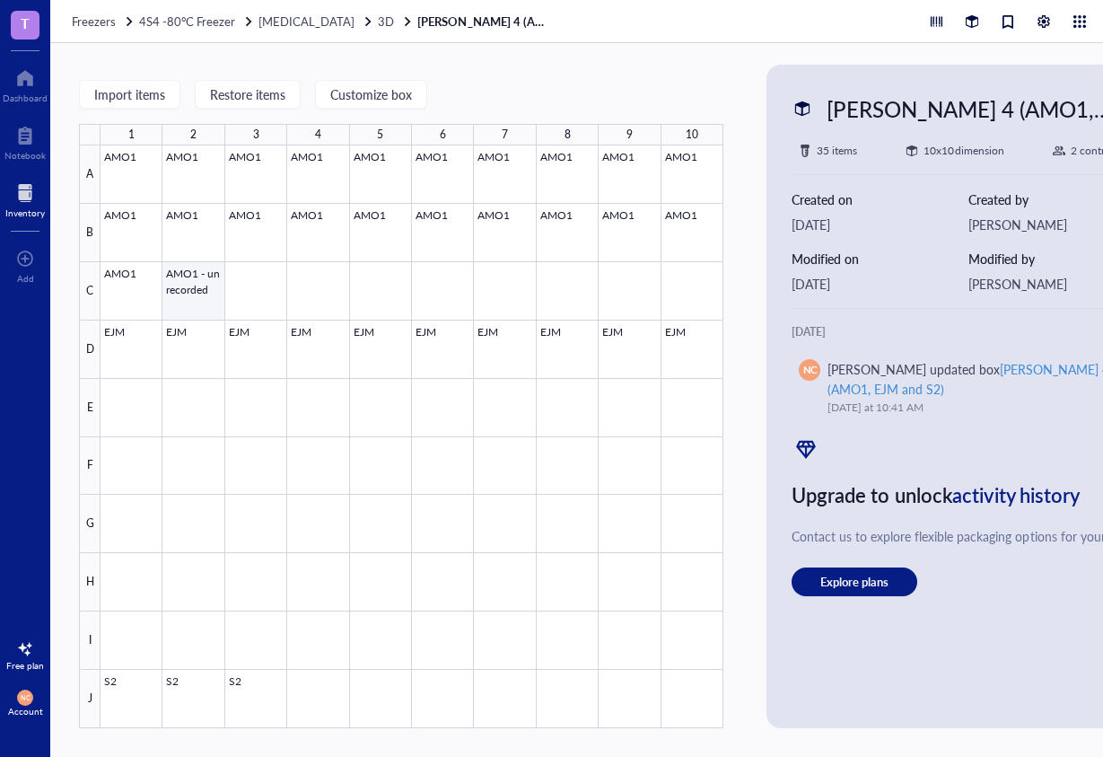
click at [195, 294] on div at bounding box center [412, 436] width 623 height 583
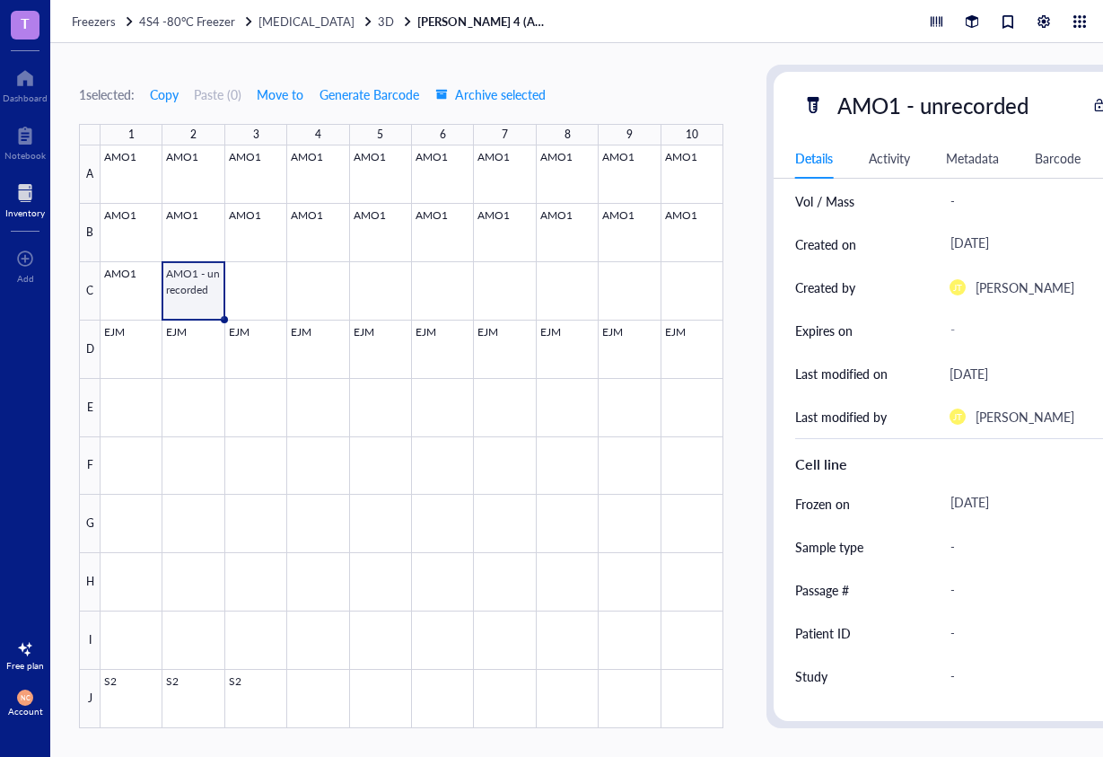
scroll to position [142, 0]
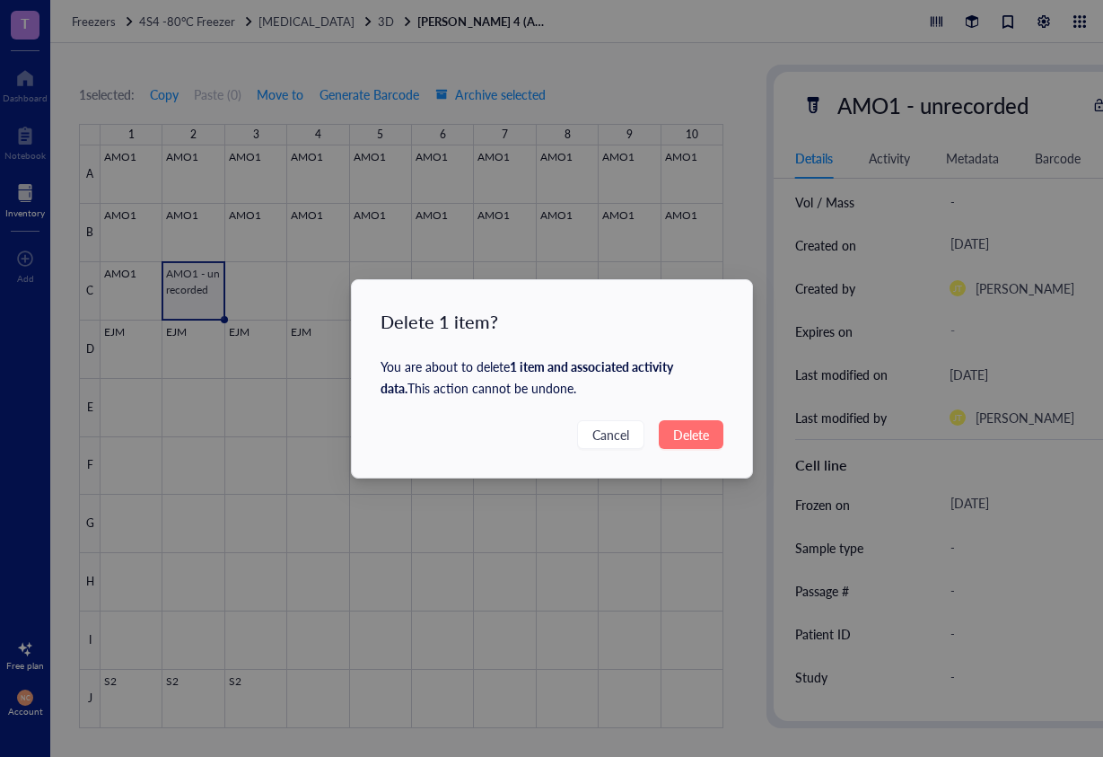
click at [676, 426] on span "Delete" at bounding box center [691, 435] width 36 height 20
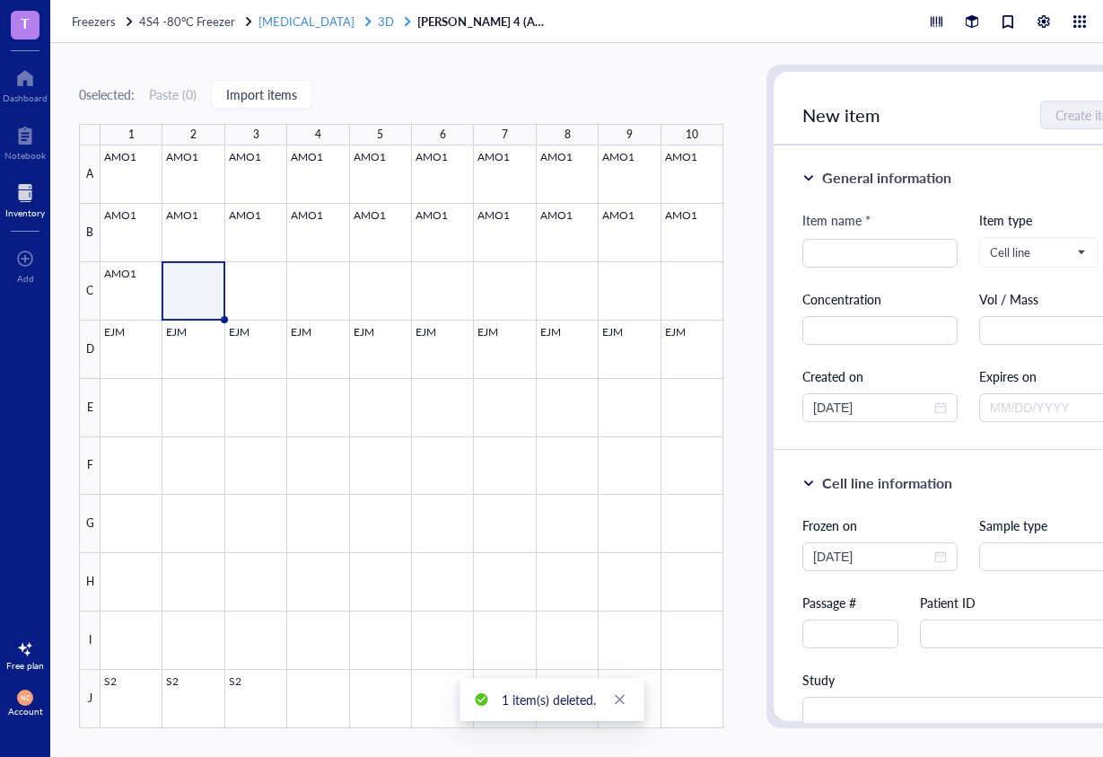
click at [378, 22] on span "3D" at bounding box center [386, 21] width 16 height 17
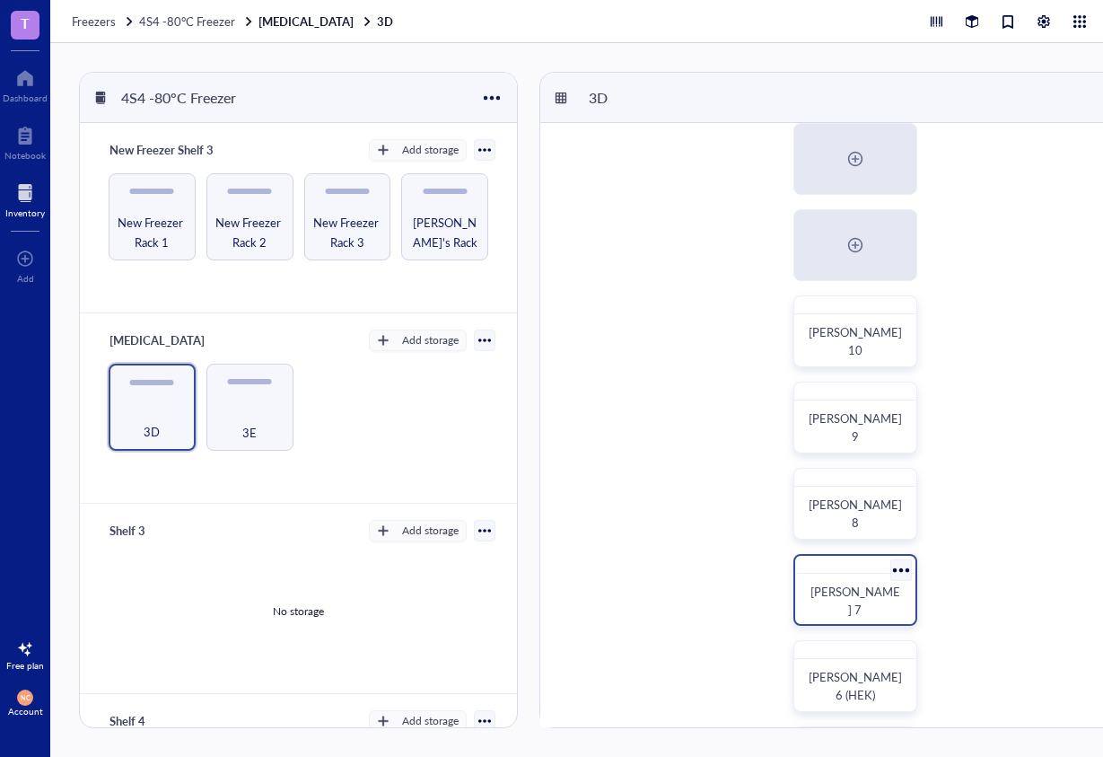
scroll to position [129, 0]
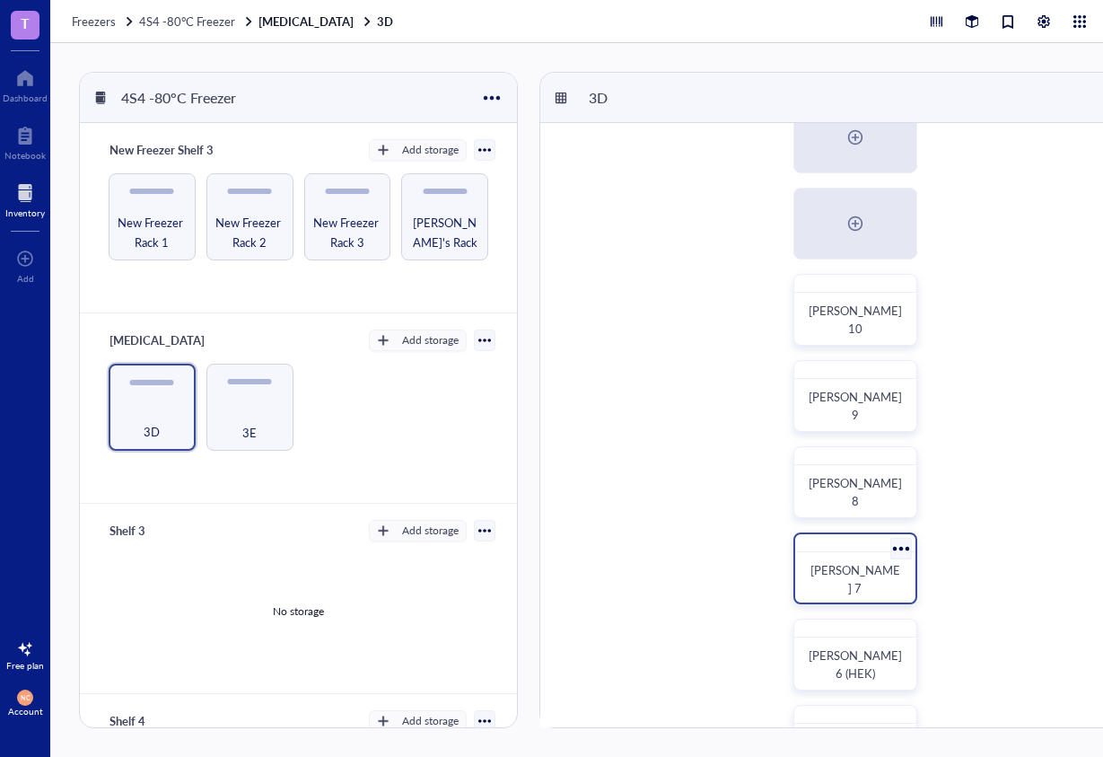
click at [848, 565] on div "[PERSON_NAME] 7" at bounding box center [856, 579] width 106 height 40
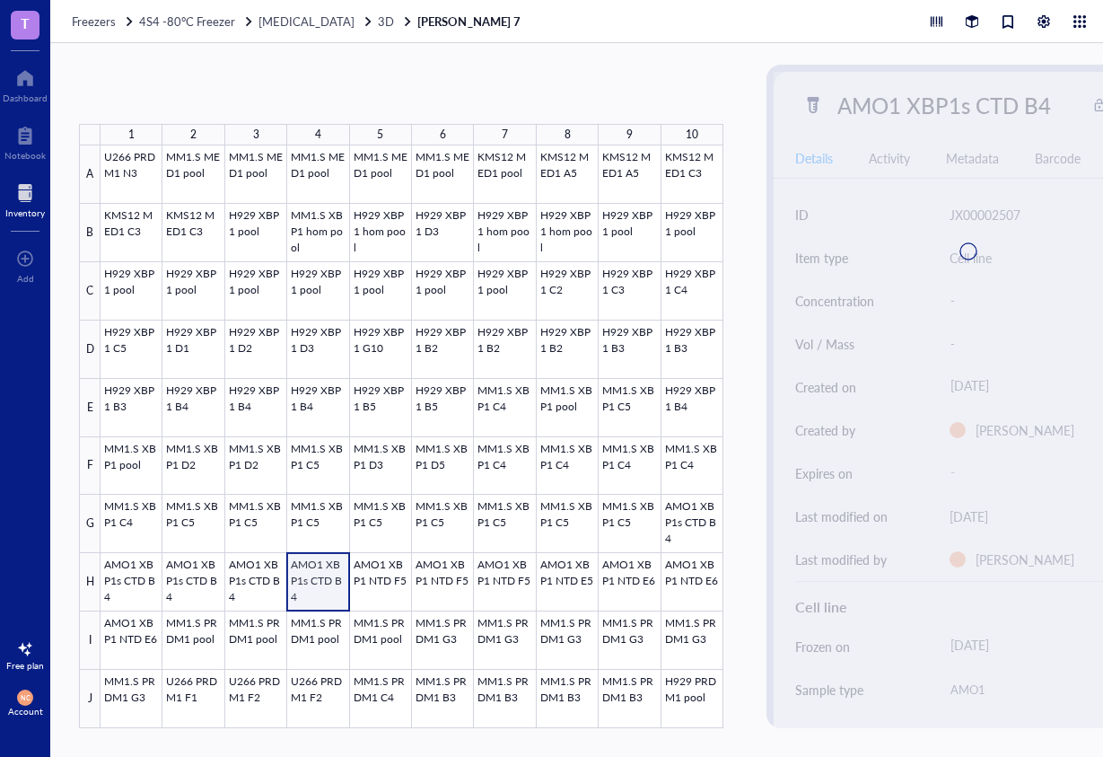
click at [321, 581] on div at bounding box center [412, 436] width 623 height 583
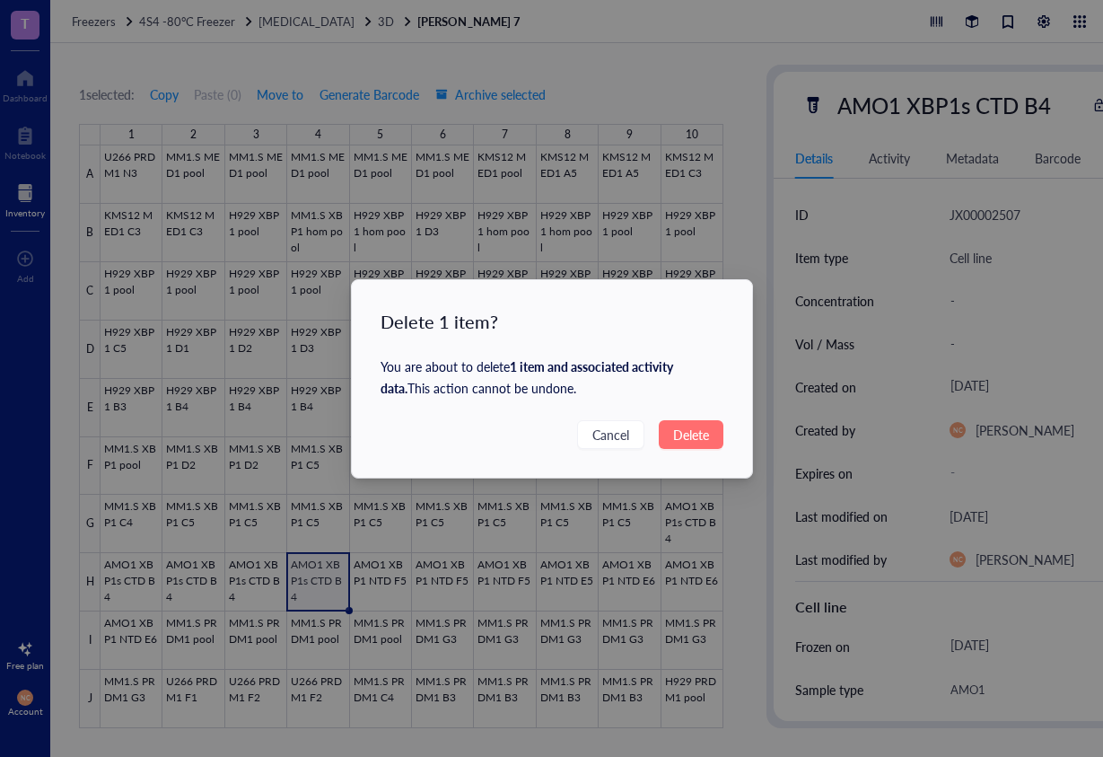
click at [685, 435] on span "Delete" at bounding box center [691, 435] width 36 height 20
